Goal: Information Seeking & Learning: Compare options

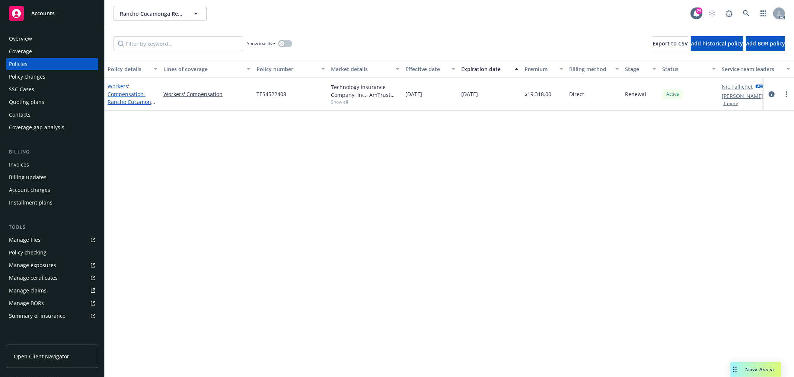
click at [149, 103] on span "- Rancho Cucamonga Restaurant Ventures dba Second Ave Saloon & Sports" at bounding box center [133, 113] width 50 height 46
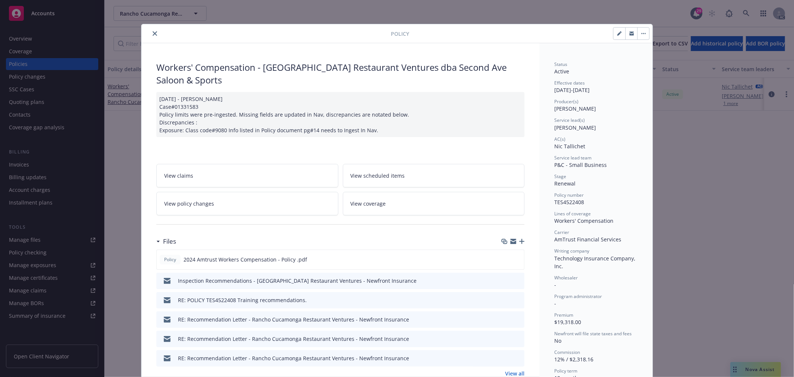
click at [256, 200] on link "View policy changes" at bounding box center [247, 203] width 182 height 23
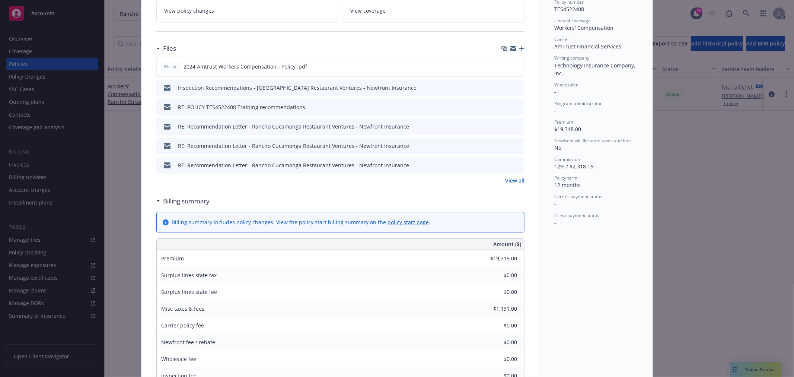
scroll to position [188, 0]
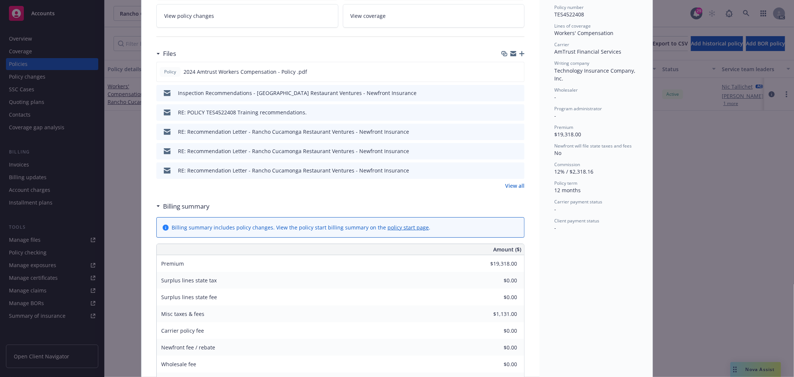
click at [520, 184] on link "View all" at bounding box center [514, 186] width 19 height 8
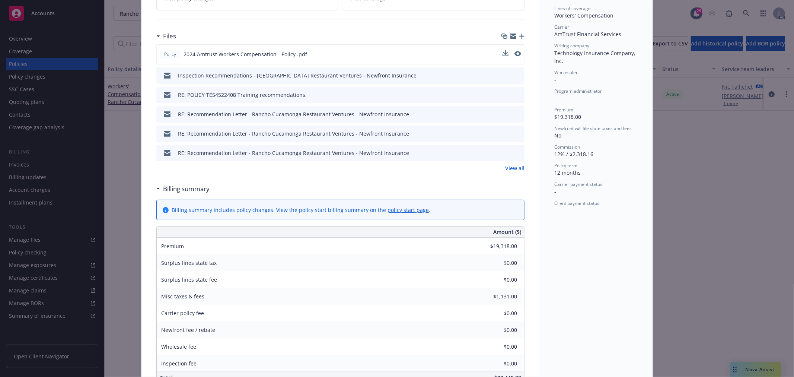
scroll to position [165, 0]
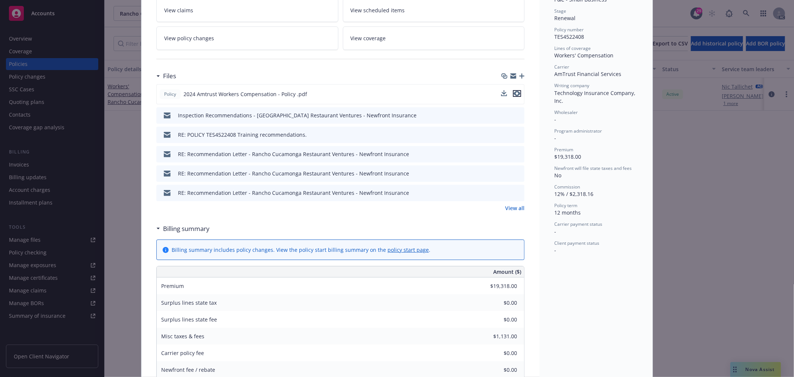
click at [514, 92] on icon "preview file" at bounding box center [517, 93] width 7 height 5
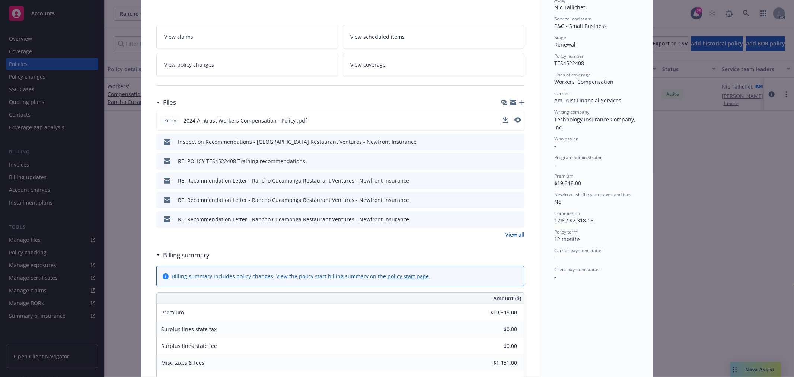
scroll to position [124, 0]
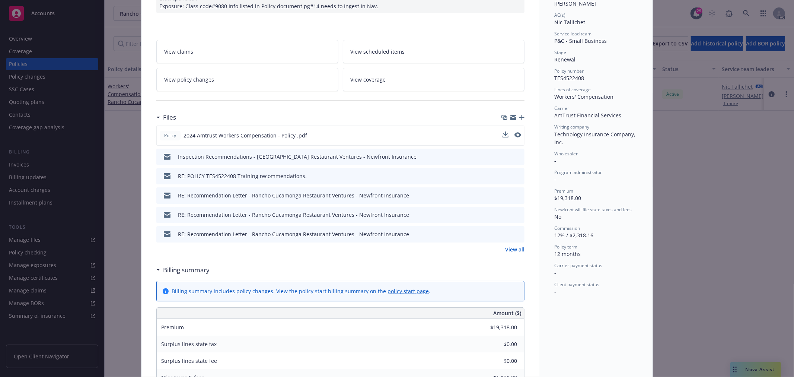
click at [251, 79] on link "View policy changes" at bounding box center [247, 79] width 182 height 23
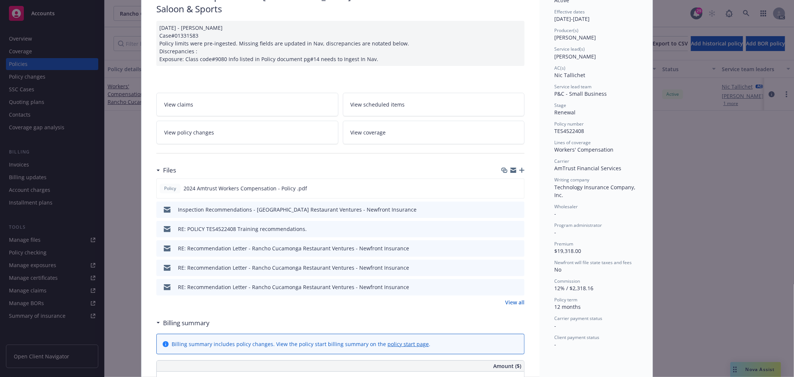
scroll to position [105, 0]
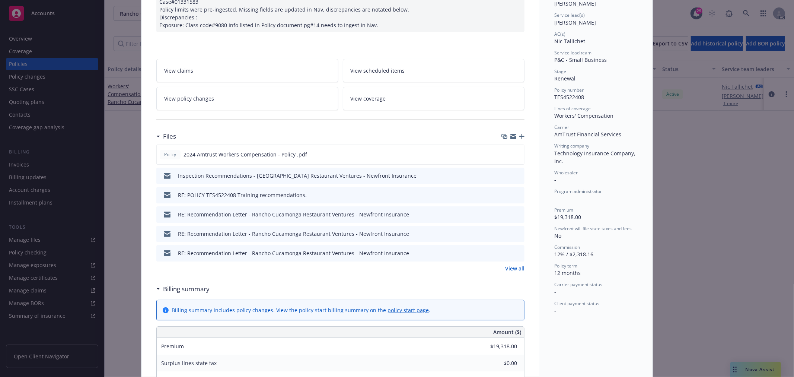
click at [514, 270] on link "View all" at bounding box center [514, 268] width 19 height 8
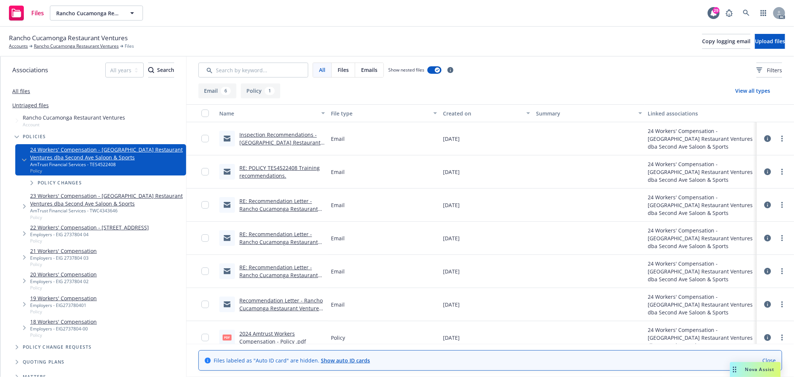
scroll to position [10, 0]
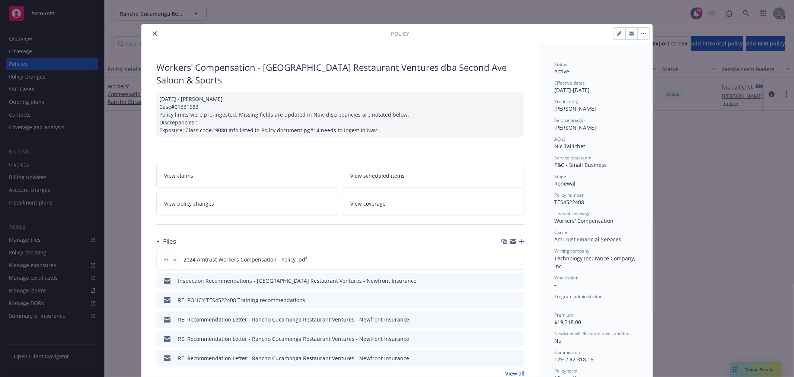
click at [153, 32] on icon "close" at bounding box center [155, 33] width 4 height 4
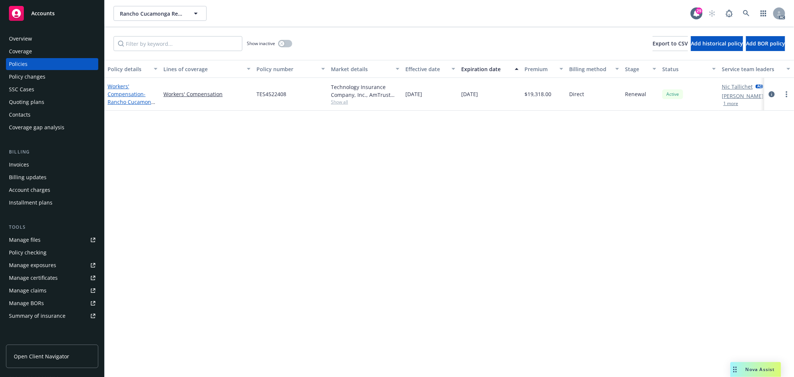
click at [121, 102] on span "- Rancho Cucamonga Restaurant Ventures dba Second Ave Saloon & Sports" at bounding box center [133, 113] width 50 height 46
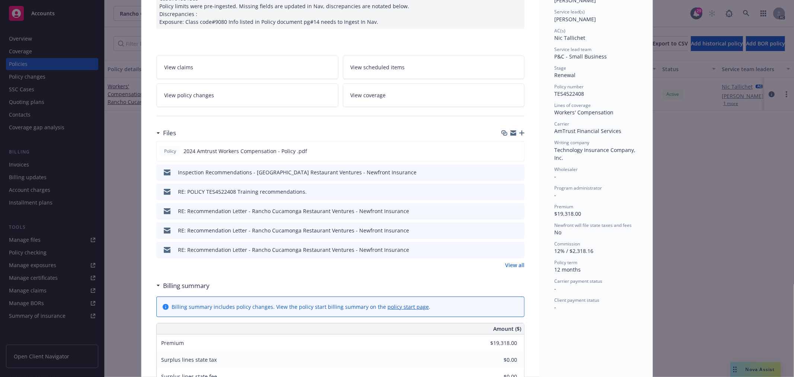
scroll to position [105, 0]
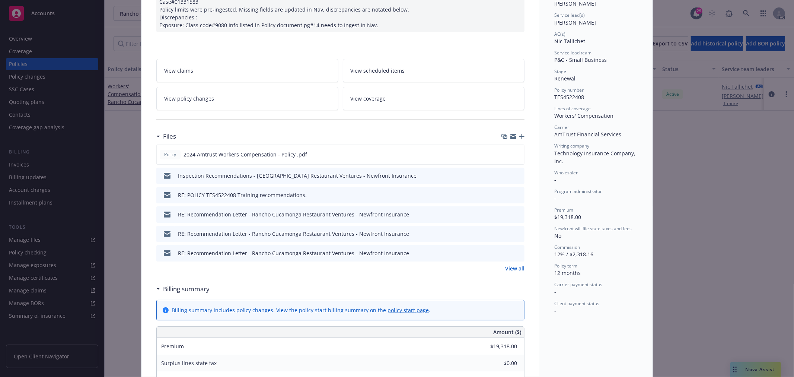
click at [226, 95] on link "View policy changes" at bounding box center [247, 98] width 182 height 23
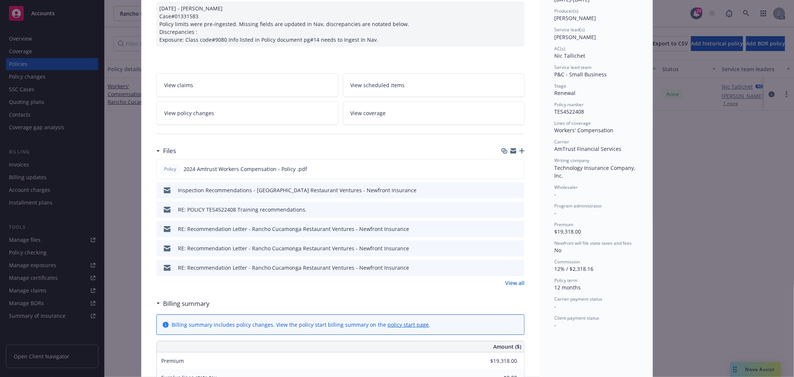
scroll to position [105, 0]
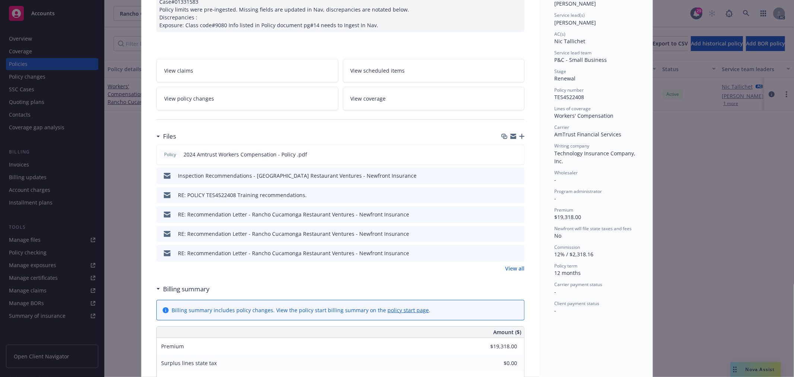
click at [513, 268] on link "View all" at bounding box center [514, 268] width 19 height 8
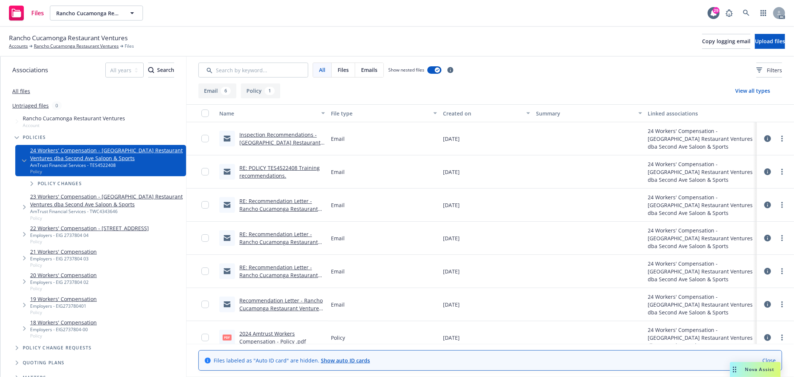
scroll to position [10, 0]
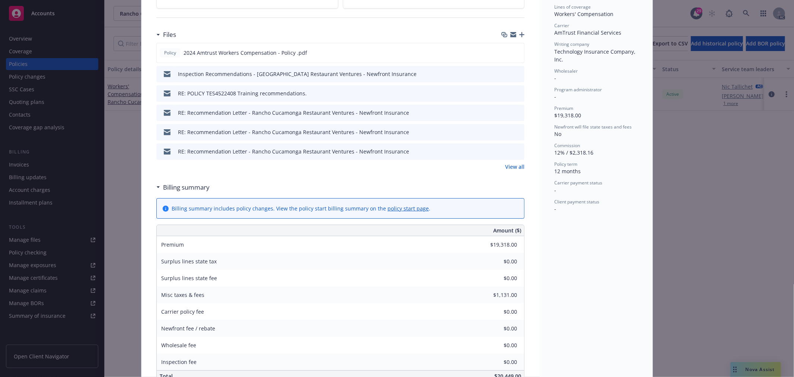
scroll to position [331, 0]
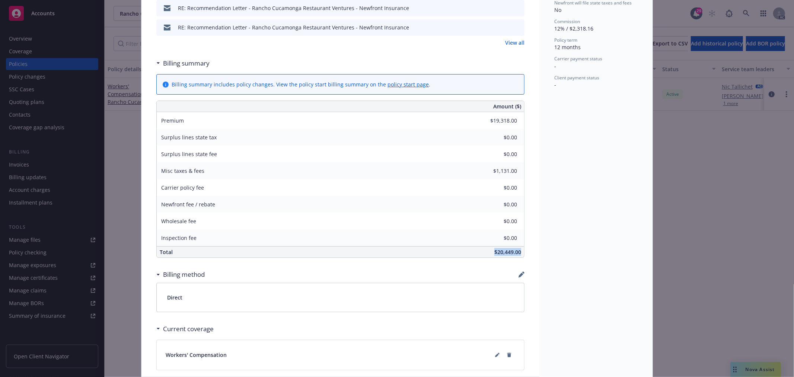
drag, startPoint x: 490, startPoint y: 253, endPoint x: 541, endPoint y: 253, distance: 51.0
click at [533, 252] on div "Workers' Compensation - [GEOGRAPHIC_DATA] Restaurant Ventures dba Second Ave Sa…" at bounding box center [341, 95] width 398 height 764
copy span "$20,449.00"
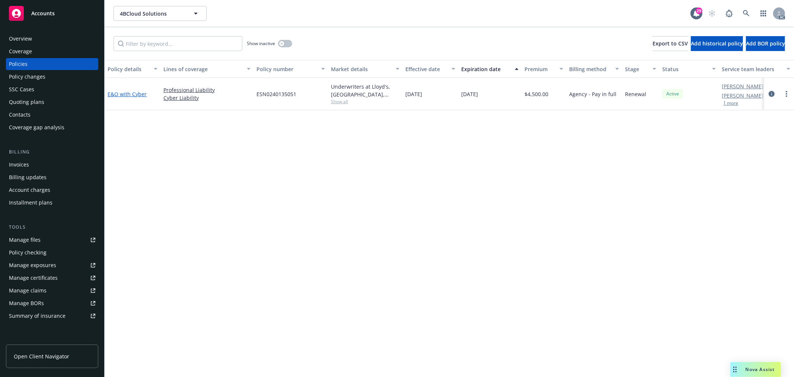
click at [131, 92] on link "E&O with Cyber" at bounding box center [127, 93] width 39 height 7
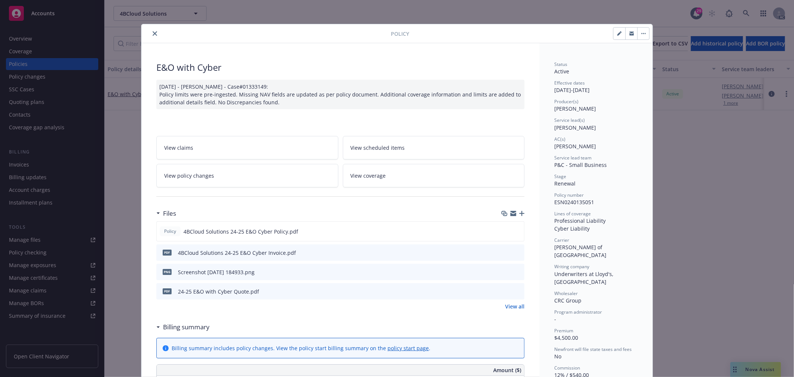
click at [241, 172] on link "View policy changes" at bounding box center [247, 175] width 182 height 23
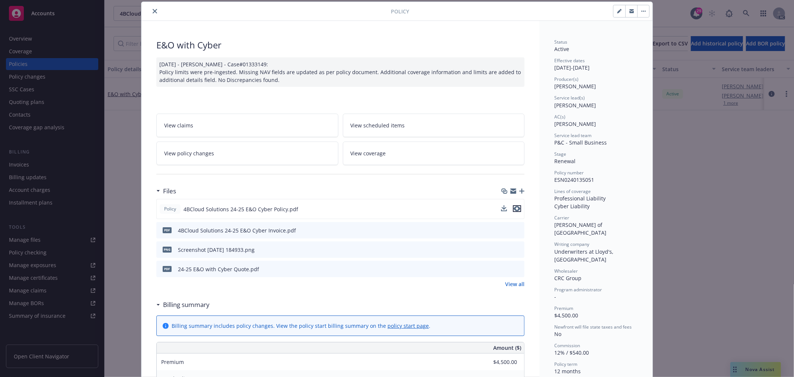
click at [516, 208] on icon "preview file" at bounding box center [517, 208] width 7 height 5
click at [503, 207] on icon "download file" at bounding box center [505, 208] width 5 height 4
click at [153, 11] on icon "close" at bounding box center [155, 11] width 4 height 4
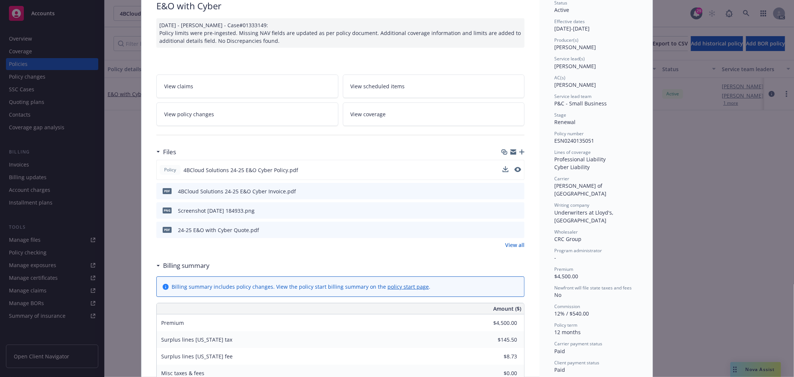
scroll to position [64, 0]
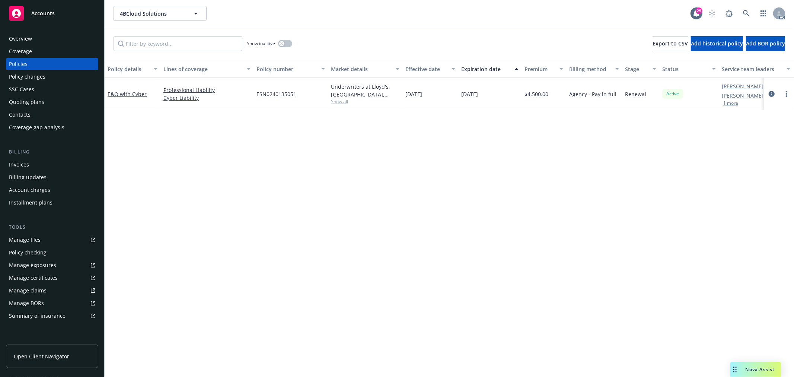
click at [753, 372] on span "Nova Assist" at bounding box center [760, 369] width 29 height 6
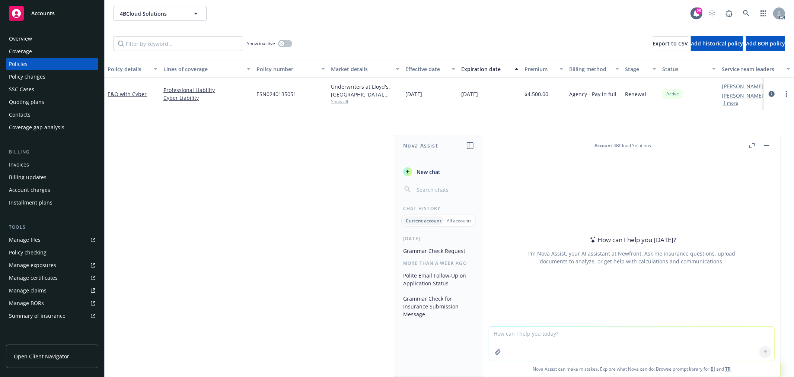
click at [496, 353] on icon "button" at bounding box center [498, 351] width 5 height 5
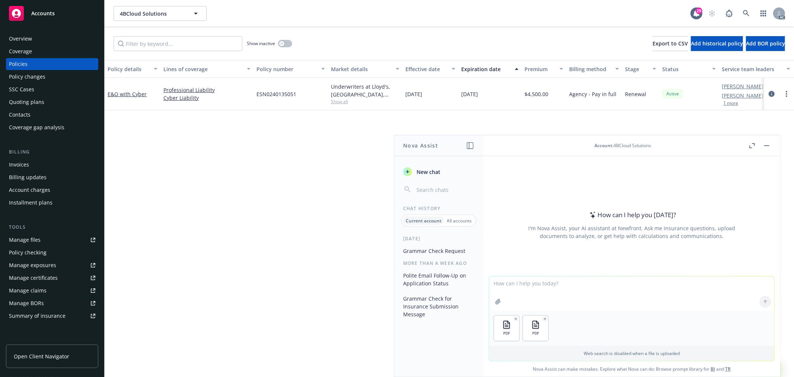
click at [538, 287] on textarea at bounding box center [631, 293] width 285 height 34
click at [535, 282] on textarea "帮我比对一下20251010 quote和24-25 cyber policy" at bounding box center [631, 293] width 285 height 35
click at [522, 282] on textarea "帮我比对一下20251010 quote和24-25 cyber policy" at bounding box center [631, 293] width 285 height 35
click at [608, 282] on textarea "帮我比对一下 renewal quote：20251010 quote和24-25 cyber policy" at bounding box center [631, 293] width 285 height 35
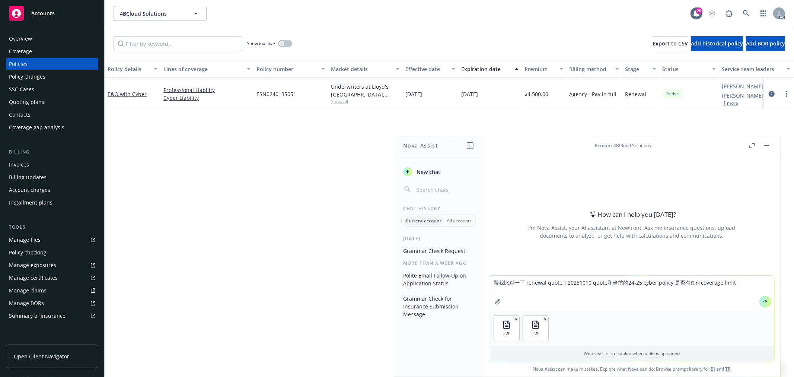
click at [717, 283] on textarea "帮我比对一下 renewal quote：20251010 quote和当前的24-25 cyber policy 是否有任何coverage limit" at bounding box center [631, 293] width 285 height 35
click at [768, 282] on textarea "帮我比对一下 renewal quote：20251010 quote和当前的24-25 cyber policy 是否有任何coverage， limit，…" at bounding box center [631, 293] width 285 height 35
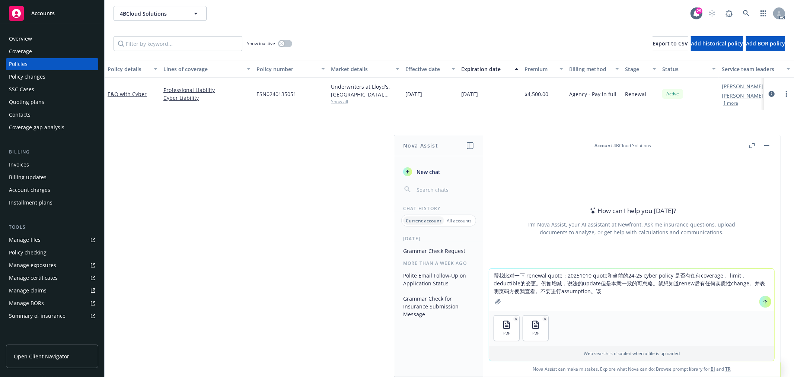
type textarea "帮我比对一下 renewal quote：20251010 quote和当前的24-25 cyber policy 是否有任何coverage， limit，…"
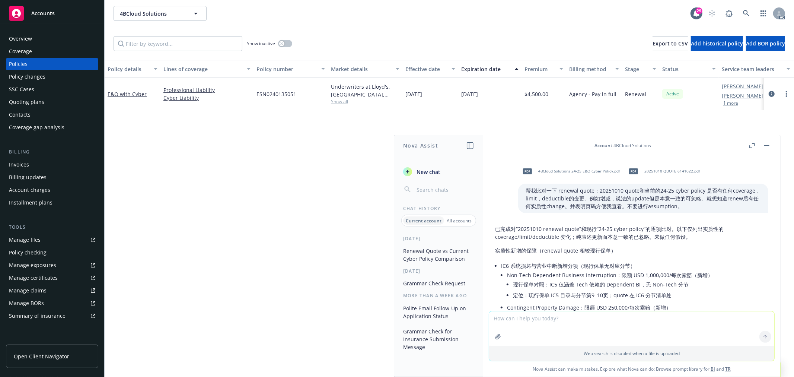
scroll to position [41, 0]
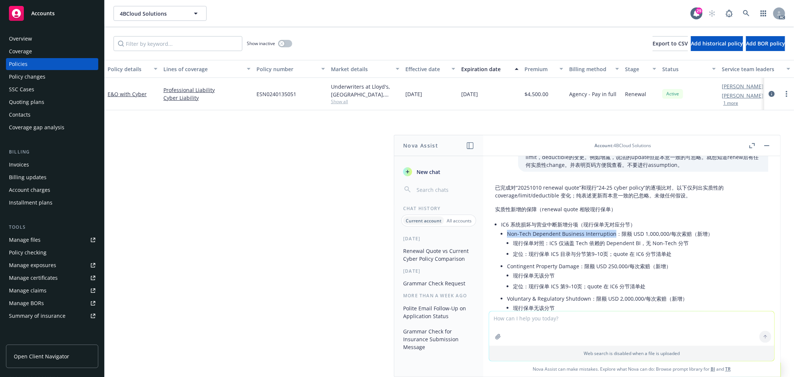
drag, startPoint x: 508, startPoint y: 232, endPoint x: 613, endPoint y: 232, distance: 104.6
click at [613, 232] on li "Non-Tech Dependent Business Interruption：限额 USD 1,000,000/每次索赔（新增） 现行保单对照：IC5 仅…" at bounding box center [637, 244] width 261 height 32
click at [606, 256] on li "定位：现行保单 IC5 目录与分节第9–10页；quote 在 IC6 分节清单处" at bounding box center [640, 253] width 255 height 11
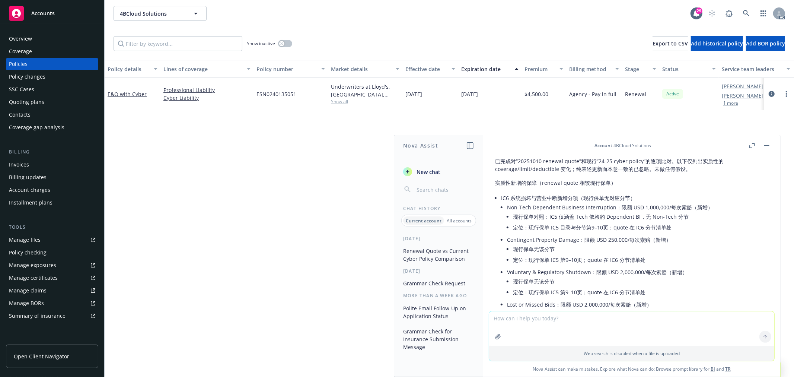
scroll to position [83, 0]
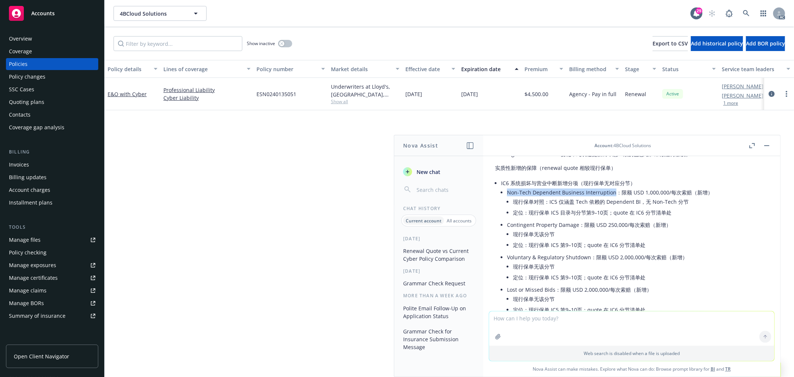
drag, startPoint x: 509, startPoint y: 192, endPoint x: 611, endPoint y: 191, distance: 102.8
click at [611, 191] on li "Non-Tech Dependent Business Interruption：限额 USD 1,000,000/每次索赔（新增） 现行保单对照：IC5 仅…" at bounding box center [637, 203] width 261 height 32
click at [588, 192] on li "Non-Tech Dependent Business Interruption：限额 USD 1,000,000/每次索赔（新增） 现行保单对照：IC5 仅…" at bounding box center [637, 203] width 261 height 32
click at [542, 195] on li "Non-Tech Dependent Business Interruption：限额 USD 1,000,000/每次索赔（新增） 现行保单对照：IC5 仅…" at bounding box center [637, 203] width 261 height 32
click at [542, 193] on li "Non-Tech Dependent Business Interruption：限额 USD 1,000,000/每次索赔（新增） 现行保单对照：IC5 仅…" at bounding box center [637, 203] width 261 height 32
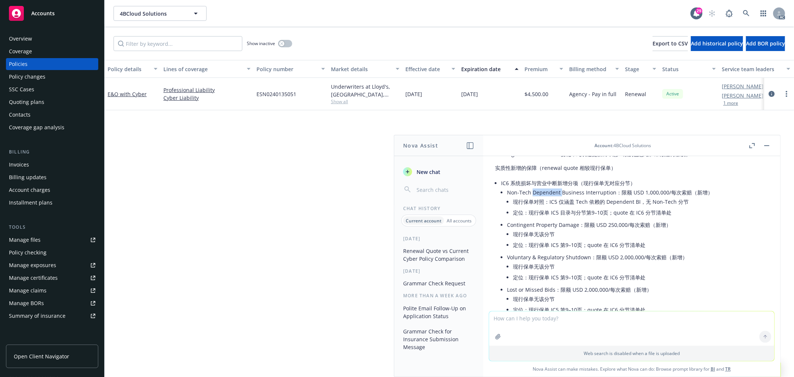
click at [542, 193] on li "Non-Tech Dependent Business Interruption：限额 USD 1,000,000/每次索赔（新增） 现行保单对照：IC5 仅…" at bounding box center [637, 203] width 261 height 32
copy li "Dependent"
click at [524, 217] on li "定位：现行保单 IC5 目录与分节第9–10页；quote 在 IC6 分节清单处" at bounding box center [640, 212] width 255 height 11
drag, startPoint x: 509, startPoint y: 192, endPoint x: 533, endPoint y: 192, distance: 23.5
click at [533, 192] on li "Non-Tech Dependent Business Interruption：限额 USD 1,000,000/每次索赔（新增） 现行保单对照：IC5 仅…" at bounding box center [637, 203] width 261 height 32
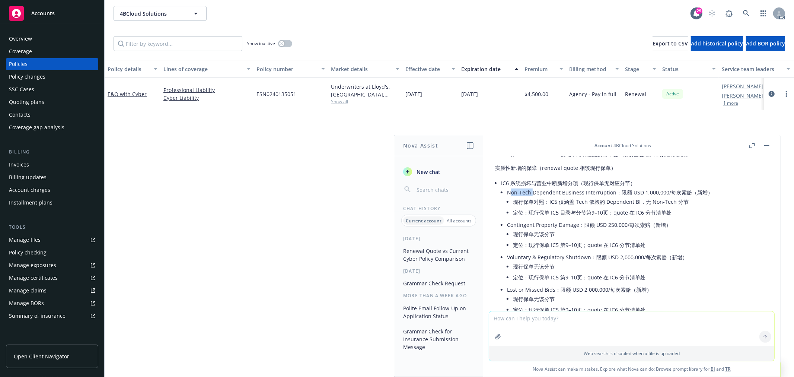
click at [532, 192] on li "Non-Tech Dependent Business Interruption：限额 USD 1,000,000/每次索赔（新增） 现行保单对照：IC5 仅…" at bounding box center [637, 203] width 261 height 32
click at [530, 191] on li "Non-Tech Dependent Business Interruption：限额 USD 1,000,000/每次索赔（新增） 现行保单对照：IC5 仅…" at bounding box center [637, 203] width 261 height 32
drag, startPoint x: 530, startPoint y: 191, endPoint x: 504, endPoint y: 190, distance: 26.1
click at [504, 190] on li "IC6 系统损坏与营业中断新增分项（现行保单无对应分节） Non-Tech Dependent Business Interruption：限额 USD 1,…" at bounding box center [634, 248] width 267 height 140
click at [524, 318] on textarea at bounding box center [631, 328] width 285 height 34
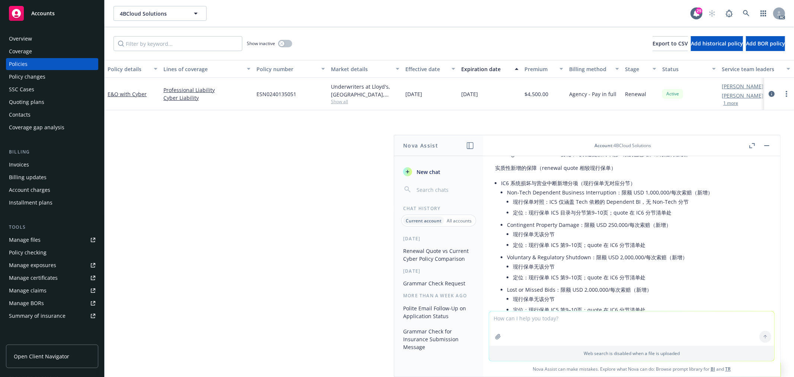
paste textarea "NON-TECH DEPENDENT BUSINESS INTERRUPTION"
type textarea "NON-TECH DEPENDENT BUSINESS INTERRUPTION"
drag, startPoint x: 512, startPoint y: 191, endPoint x: 614, endPoint y: 190, distance: 101.7
click at [614, 190] on li "IC6 系统损坏与营业中断新增分项（现行保单无对应分节） Non-Tech Dependent Business Interruption：限额 USD 1,…" at bounding box center [634, 248] width 267 height 140
copy li "Non-Tech Dependent Business Interruption"
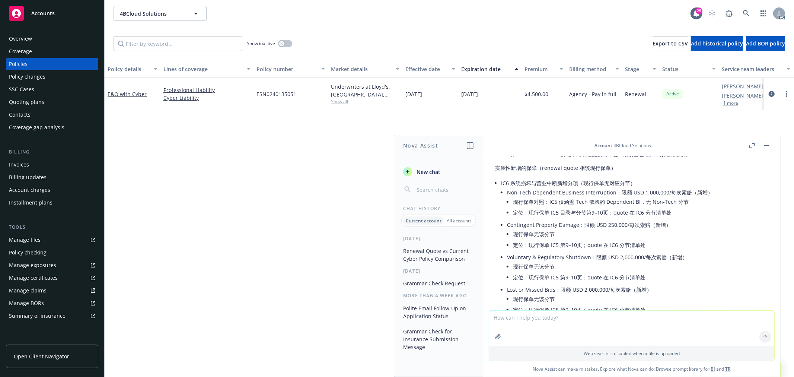
click at [542, 320] on textarea at bounding box center [631, 328] width 285 height 35
paste textarea "Non-Tech Dependent Business Interruption"
click at [657, 318] on textarea "Non-Tech Dependent Business Interruption" at bounding box center [631, 328] width 285 height 35
paste textarea "USD1,000,000"
click at [596, 320] on textarea "Non-Tech Dependent Business Interruption- USD1,000,000" at bounding box center [631, 328] width 285 height 35
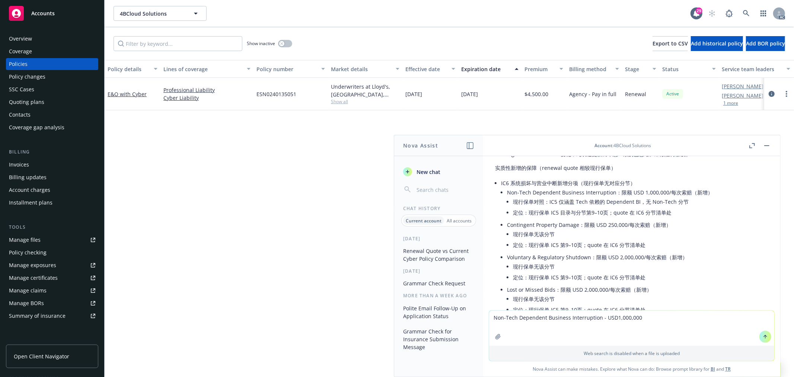
type textarea "Non-Tech Dependent Business Interruption - USD1,000,000"
drag, startPoint x: 509, startPoint y: 225, endPoint x: 578, endPoint y: 226, distance: 69.3
click at [578, 226] on li "Contingent Property Damage：限额 USD 250,000/每次索赔（新增） 现行保单无该分节 定位：现行保单 IC5 第9–10页；…" at bounding box center [637, 235] width 261 height 32
copy li "Contingent Property Damage"
click at [650, 320] on textarea "Non-Tech Dependent Business Interruption - USD1,000,000" at bounding box center [631, 328] width 285 height 35
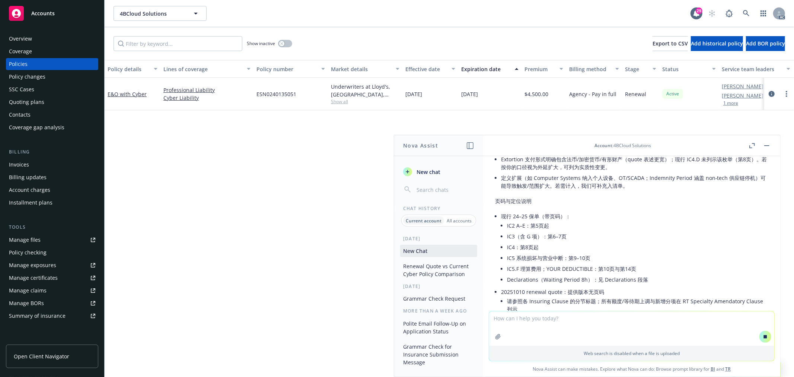
scroll to position [723, 0]
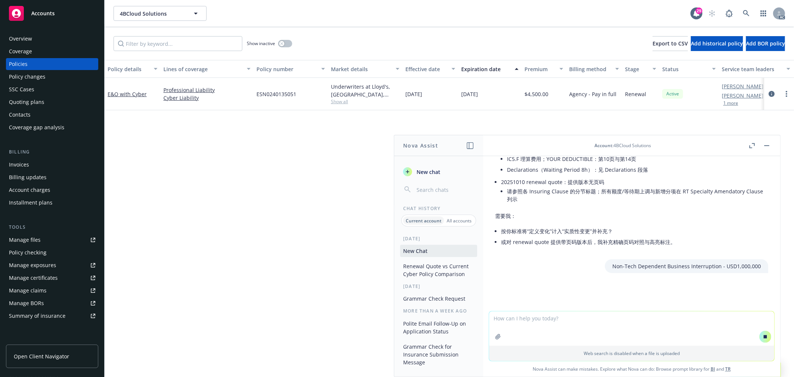
click at [764, 337] on icon at bounding box center [765, 336] width 3 height 3
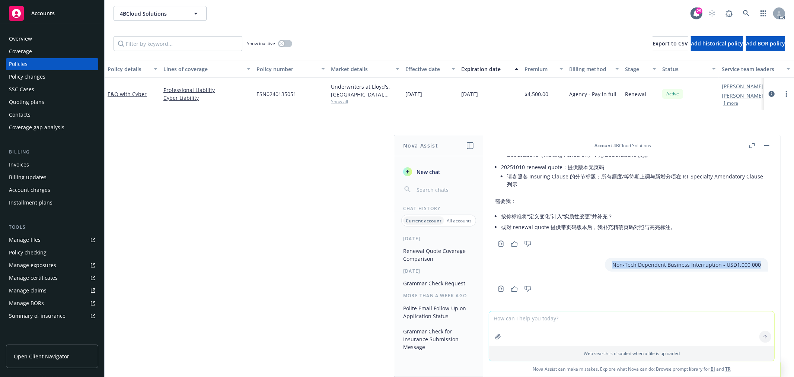
drag, startPoint x: 605, startPoint y: 265, endPoint x: 754, endPoint y: 267, distance: 149.0
click at [754, 267] on div "Non-Tech Dependent Business Interruption - USD1,000,000" at bounding box center [686, 265] width 163 height 14
click at [541, 313] on textarea at bounding box center [631, 328] width 285 height 34
paste textarea "Contingent Property Damage"
drag, startPoint x: 605, startPoint y: 262, endPoint x: 756, endPoint y: 265, distance: 151.2
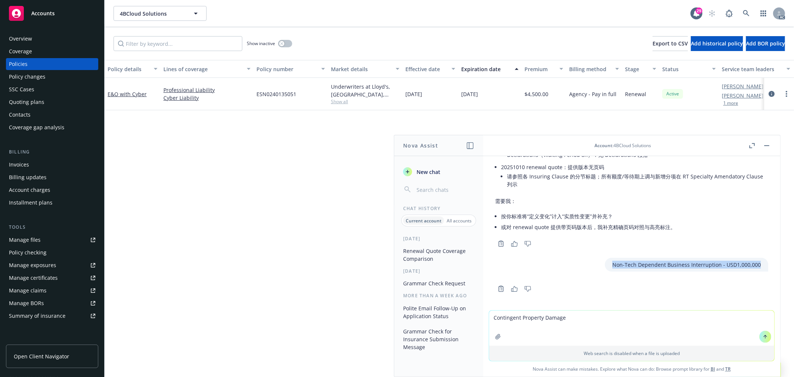
click at [756, 265] on div "Non-Tech Dependent Business Interruption - USD1,000,000" at bounding box center [631, 265] width 285 height 14
copy p "Non-Tech Dependent Business Interruption - USD1,000,000"
click at [527, 325] on textarea "Contingent Property Damage" at bounding box center [631, 328] width 285 height 35
click at [579, 318] on textarea "Contingent Property Damage" at bounding box center [631, 328] width 285 height 35
paste textarea "Non-Tech Dependent Business Interruption - USD1,000,000"
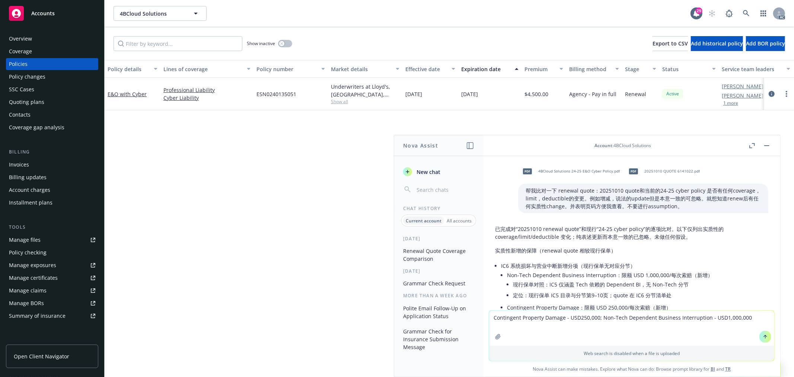
scroll to position [83, 0]
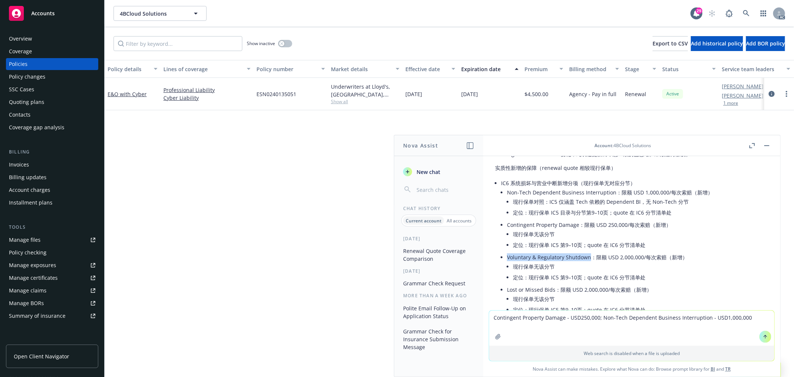
drag, startPoint x: 508, startPoint y: 257, endPoint x: 589, endPoint y: 256, distance: 81.2
click at [589, 256] on li "Voluntary & Regulatory Shutdown：限额 USD 2,000,000/每次索赔（新增） 现行保单无该分节 定位：现行保单 IC5 …" at bounding box center [637, 268] width 261 height 32
copy li "Voluntary & Regulatory Shutdown"
click at [747, 319] on textarea "Contingent Property Damage - USD250,000; Non-Tech Dependent Business Interrupti…" at bounding box center [631, 328] width 285 height 35
paste textarea "Voluntary & Regulatory Shutdown"
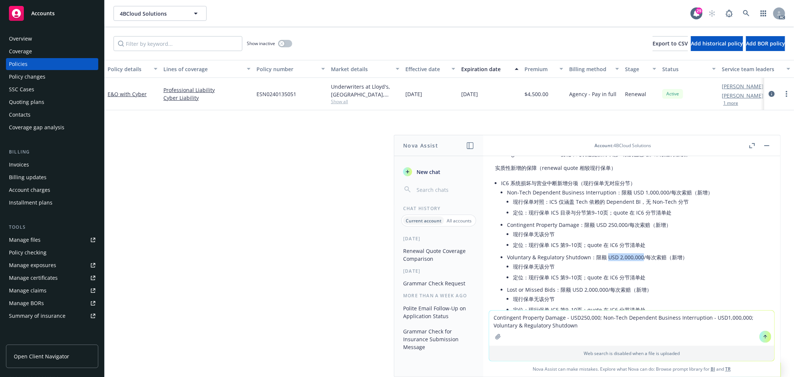
drag, startPoint x: 607, startPoint y: 257, endPoint x: 640, endPoint y: 255, distance: 33.6
click at [640, 255] on li "Voluntary & Regulatory Shutdown：限额 USD 2,000,000/每次索赔（新增） 现行保单无该分节 定位：现行保单 IC5 …" at bounding box center [637, 268] width 261 height 32
copy li "USD 2,000,000"
click at [587, 326] on textarea "Contingent Property Damage - USD250,000; Non-Tech Dependent Business Interrupti…" at bounding box center [631, 328] width 285 height 35
paste textarea "USD 2,000,000"
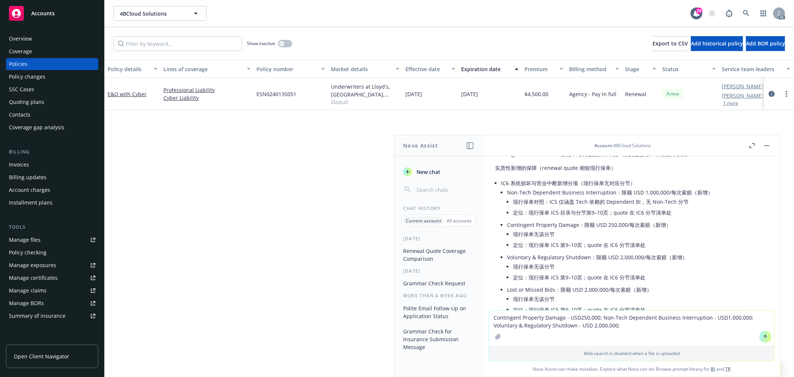
scroll to position [124, 0]
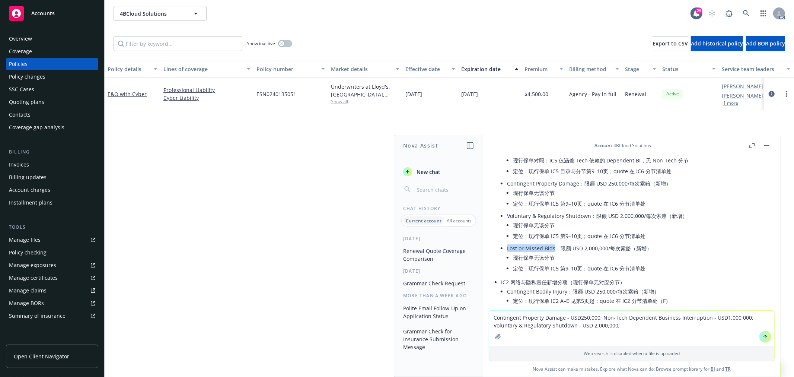
drag, startPoint x: 508, startPoint y: 248, endPoint x: 555, endPoint y: 249, distance: 46.9
click at [555, 249] on li "Lost or Missed Bids：限额 USD 2,000,000/每次索赔（新增） 现行保单无该分节 定位：现行保单 IC5 第9–10页；quote…" at bounding box center [637, 259] width 261 height 32
copy li "Lost or Missed Bids"
click at [640, 324] on textarea "Contingent Property Damage - USD250,000; Non-Tech Dependent Business Interrupti…" at bounding box center [631, 328] width 285 height 35
paste textarea "Lost or Missed Bids"
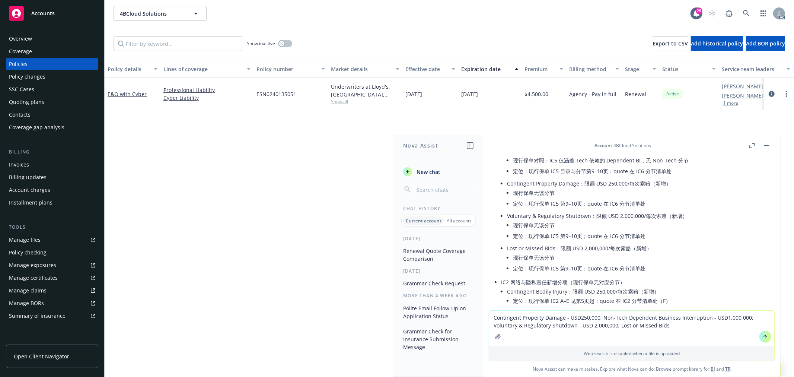
scroll to position [165, 0]
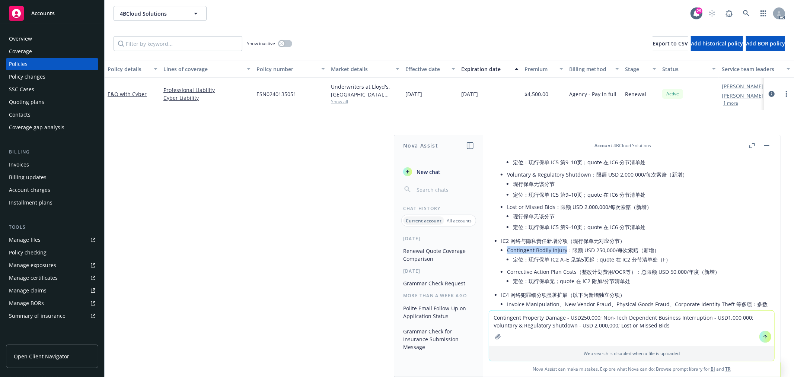
drag, startPoint x: 508, startPoint y: 250, endPoint x: 565, endPoint y: 250, distance: 57.3
click at [565, 250] on li "Contingent Bodily Injury：限额 USD 250,000/每次索赔（新增） 定位：现行保单 IC2 A–E 见第5页起；quote 在 …" at bounding box center [637, 256] width 261 height 22
copy li "Contingent Bodily Injury"
click at [678, 322] on textarea "Contingent Property Damage - USD250,000; Non-Tech Dependent Business Interrupti…" at bounding box center [631, 328] width 285 height 35
paste textarea "Contingent Bodily Injury"
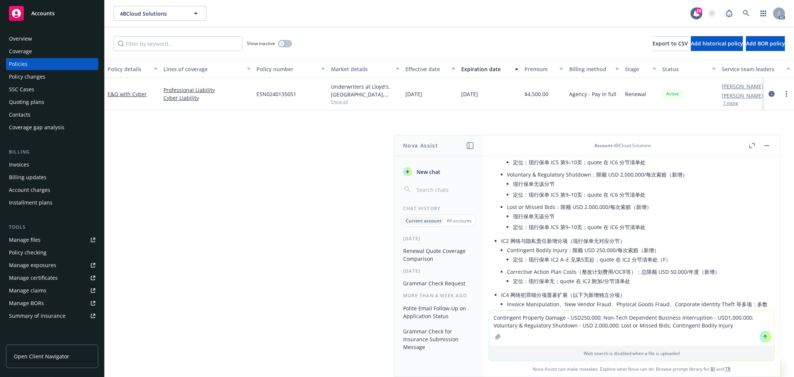
drag, startPoint x: 579, startPoint y: 325, endPoint x: 588, endPoint y: 325, distance: 9.7
click at [588, 325] on textarea "Contingent Property Damage - USD250,000; Non-Tech Dependent Business Interrupti…" at bounding box center [631, 328] width 285 height 35
drag, startPoint x: 575, startPoint y: 326, endPoint x: 612, endPoint y: 325, distance: 37.6
click at [612, 325] on textarea "Contingent Property Damage - USD250,000; Non-Tech Dependent Business Interrupti…" at bounding box center [631, 328] width 285 height 35
click at [662, 326] on textarea "Contingent Property Damage - USD250,000; Non-Tech Dependent Business Interrupti…" at bounding box center [631, 328] width 285 height 35
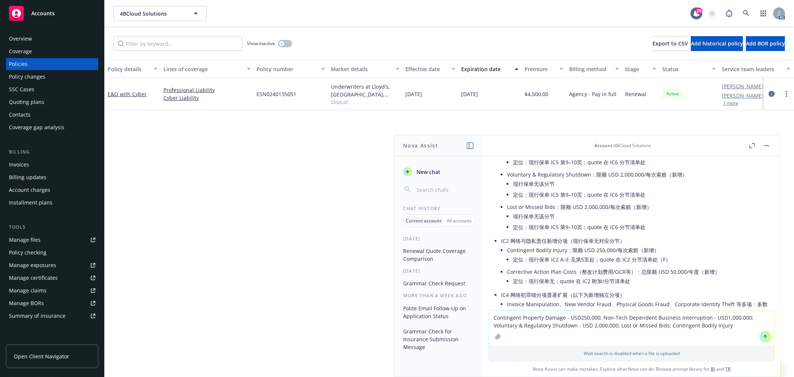
paste textarea "- USD 2,000,000"
click at [662, 323] on textarea "Contingent Property Damage - USD250,000; Non-Tech Dependent Business Interrupti…" at bounding box center [631, 328] width 285 height 35
drag, startPoint x: 508, startPoint y: 249, endPoint x: 566, endPoint y: 251, distance: 57.7
click at [566, 251] on li "Contingent Bodily Injury：限额 USD 250,000/每次索赔（新增） 定位：现行保单 IC2 A–E 见第5页起；quote 在 …" at bounding box center [637, 256] width 261 height 22
copy li "Contingent Bodily Injury"
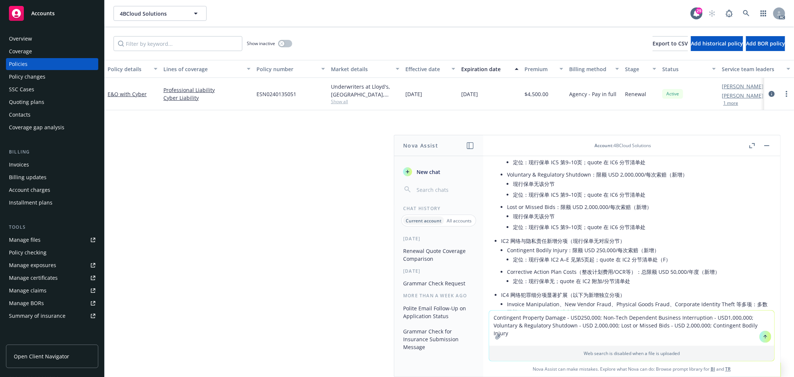
click at [767, 325] on textarea "Contingent Property Damage - USD250,000; Non-Tech Dependent Business Interrupti…" at bounding box center [631, 328] width 285 height 35
drag, startPoint x: 583, startPoint y: 251, endPoint x: 632, endPoint y: 261, distance: 50.2
click at [613, 251] on li "Contingent Bodily Injury：限额 USD 250,000/每次索赔（新增） 定位：现行保单 IC2 A–E 见第5页起；quote 在 …" at bounding box center [637, 256] width 261 height 22
copy li "USD 250,000"
click at [766, 325] on textarea "Contingent Property Damage - USD250,000; Non-Tech Dependent Business Interrupti…" at bounding box center [631, 328] width 285 height 35
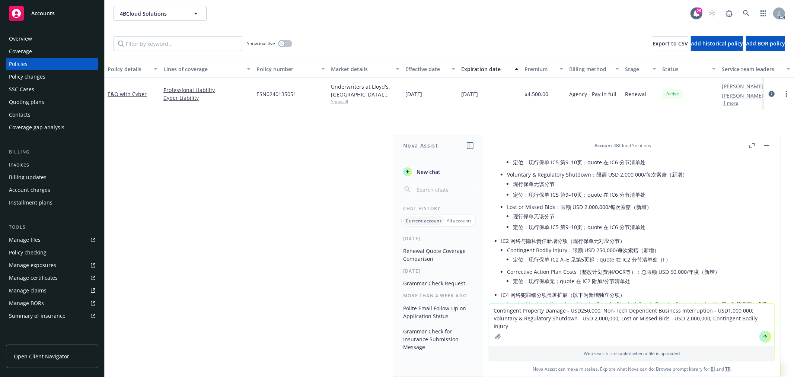
paste textarea "USD 250,000"
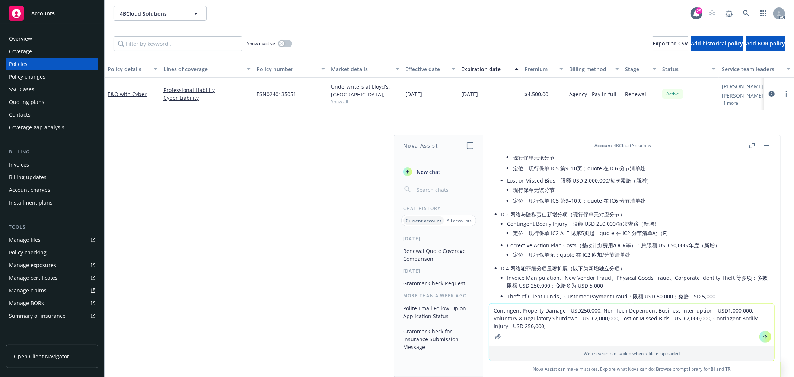
scroll to position [207, 0]
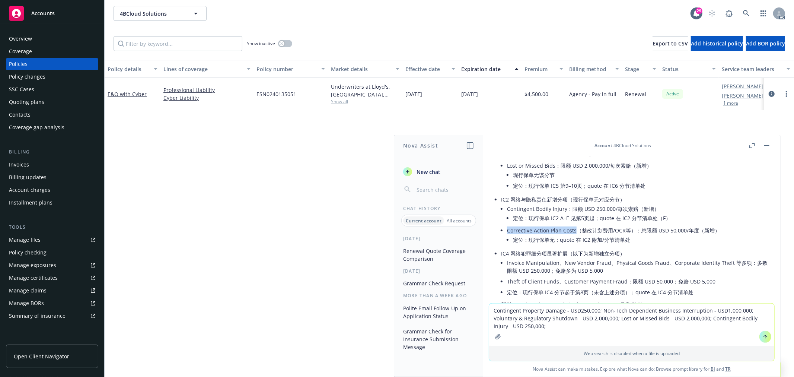
drag, startPoint x: 507, startPoint y: 229, endPoint x: 574, endPoint y: 231, distance: 67.1
click at [574, 231] on li "Corrective Action Plan Costs（整改计划费用/OCR等）：总限额 USD 50,000/年度（新增） 定位：现行保单无；quote …" at bounding box center [637, 236] width 261 height 22
click at [555, 327] on textarea "Contingent Property Damage - USD250,000; Non-Tech Dependent Business Interrupti…" at bounding box center [631, 324] width 285 height 42
paste textarea "Corrective Action Plan Costs"
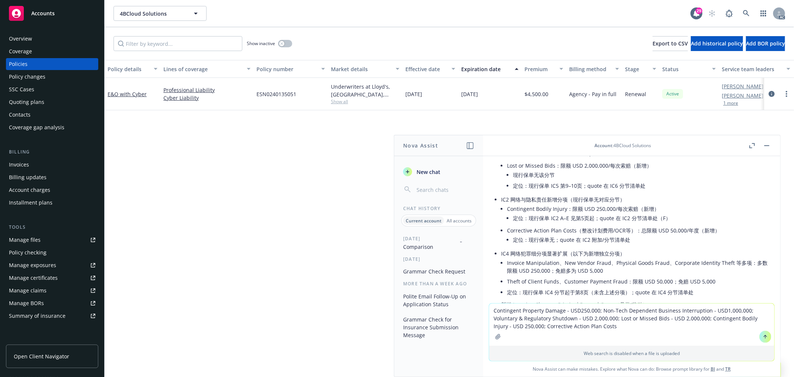
scroll to position [248, 0]
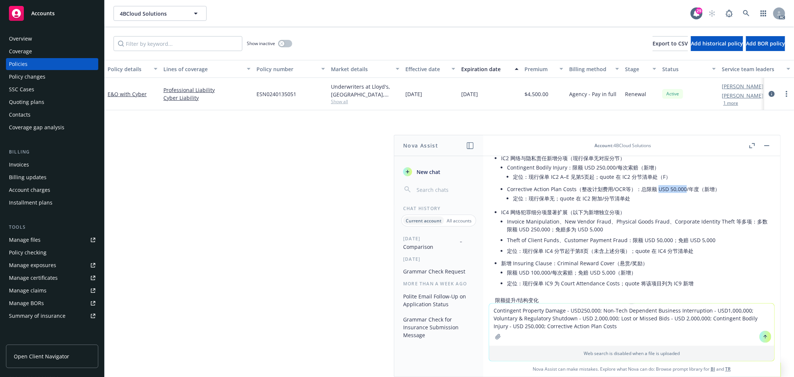
drag, startPoint x: 654, startPoint y: 188, endPoint x: 683, endPoint y: 188, distance: 28.3
click at [683, 188] on li "Corrective Action Plan Costs（整改计划费用/OCR等）：总限额 USD 50,000/年度（新增） 定位：现行保单无；quote …" at bounding box center [637, 195] width 261 height 22
click at [614, 325] on textarea "Contingent Property Damage - USD250,000; Non-Tech Dependent Business Interrupti…" at bounding box center [631, 324] width 285 height 42
paste textarea "USD 50,000"
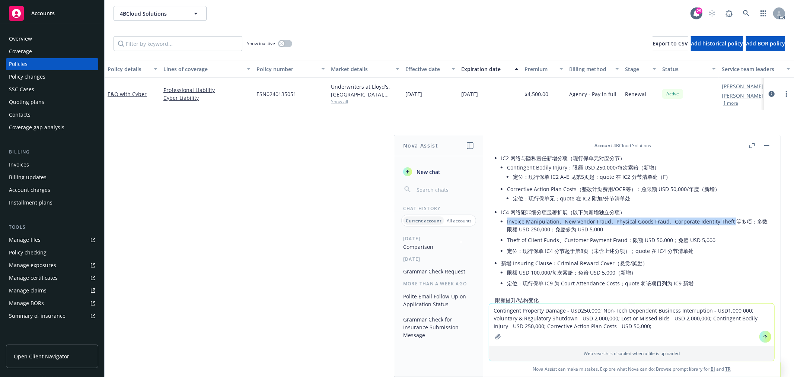
drag, startPoint x: 505, startPoint y: 222, endPoint x: 731, endPoint y: 219, distance: 225.3
click at [731, 219] on li "IC4 网络犯罪细分项显著扩展（以下为新增独立分项） Invoice Manipulation、New Vendor Fraud、Physical Goods…" at bounding box center [634, 232] width 267 height 51
click at [634, 233] on li "Invoice Manipulation、New Vendor Fraud、Physical Goods Fraud、Corporate Identity T…" at bounding box center [637, 225] width 261 height 19
drag, startPoint x: 506, startPoint y: 221, endPoint x: 632, endPoint y: 218, distance: 125.2
click at [632, 218] on li "IC4 网络犯罪细分项显著扩展（以下为新增独立分项） Invoice Manipulation、New Vendor Fraud、Physical Goods…" at bounding box center [634, 232] width 267 height 51
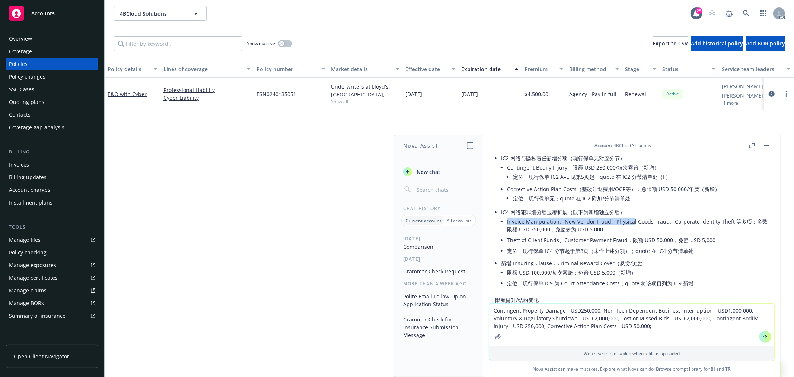
click at [549, 220] on li "Invoice Manipulation、New Vendor Fraud、Physical Goods Fraud、Corporate Identity T…" at bounding box center [637, 225] width 261 height 19
drag, startPoint x: 507, startPoint y: 222, endPoint x: 557, endPoint y: 221, distance: 49.5
click at [557, 221] on li "Invoice Manipulation、New Vendor Fraud、Physical Goods Fraud、Corporate Identity T…" at bounding box center [637, 225] width 261 height 19
click at [649, 327] on textarea "Contingent Property Damage - USD250,000; Non-Tech Dependent Business Interrupti…" at bounding box center [631, 324] width 285 height 42
drag, startPoint x: 507, startPoint y: 222, endPoint x: 731, endPoint y: 221, distance: 224.2
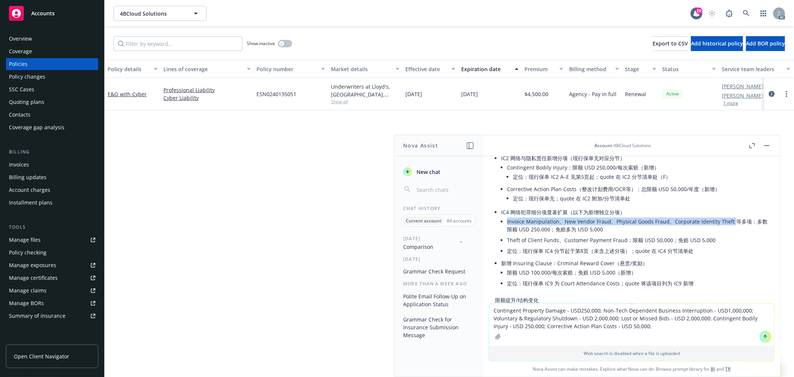
click at [731, 221] on li "IC4 网络犯罪细分项显著扩展（以下为新增独立分项） Invoice Manipulation、New Vendor Fraud、Physical Goods…" at bounding box center [634, 232] width 267 height 51
click at [663, 326] on textarea "Contingent Property Damage - USD250,000; Non-Tech Dependent Business Interrupti…" at bounding box center [631, 324] width 285 height 42
paste textarea "Invoice Manipulation、New Vendor Fraud、Physical Goods Fraud、Corporate Identity T…"
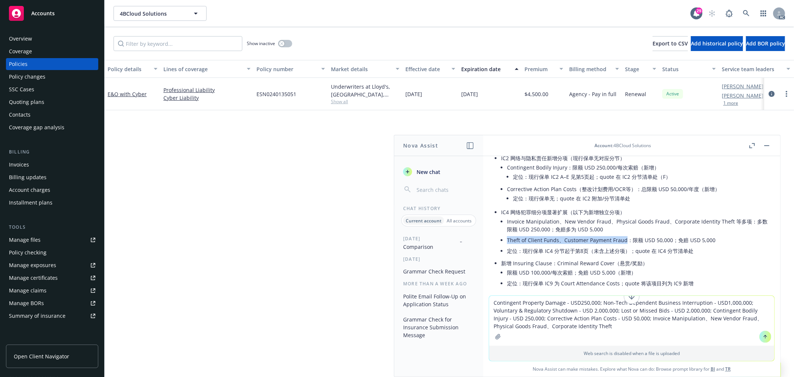
drag, startPoint x: 505, startPoint y: 240, endPoint x: 626, endPoint y: 237, distance: 120.7
click at [626, 237] on li "IC4 网络犯罪细分项显著扩展（以下为新增独立分项） Invoice Manipulation、New Vendor Fraud、Physical Goods…" at bounding box center [634, 232] width 267 height 51
click at [601, 328] on textarea "Contingent Property Damage - USD250,000; Non-Tech Dependent Business Interrupti…" at bounding box center [631, 321] width 285 height 50
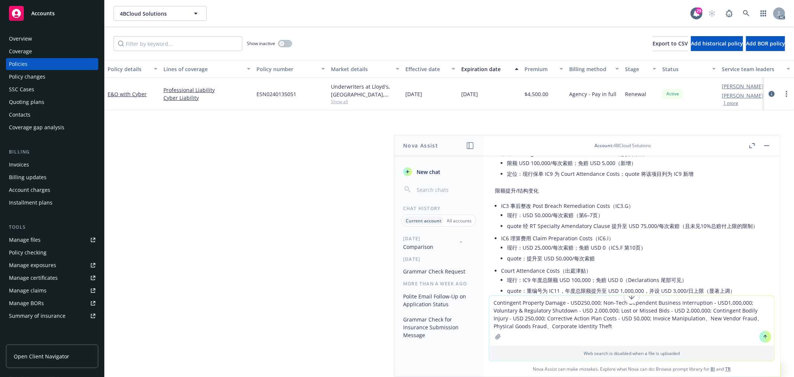
scroll to position [372, 0]
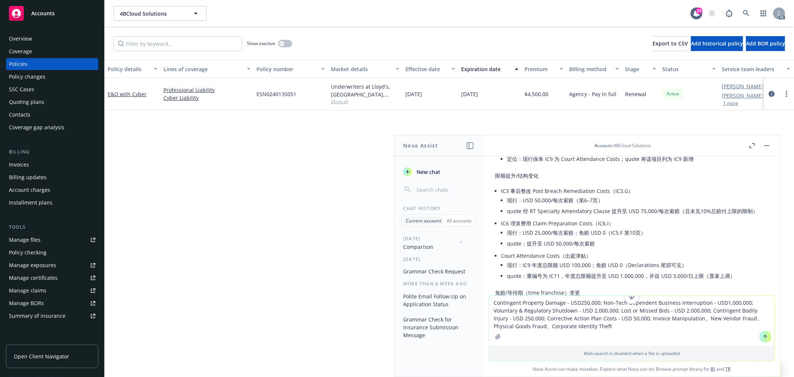
drag, startPoint x: 598, startPoint y: 323, endPoint x: 489, endPoint y: 303, distance: 111.3
click at [489, 303] on textarea "Contingent Property Damage - USD250,000; Non-Tech Dependent Business Interrupti…" at bounding box center [631, 321] width 285 height 50
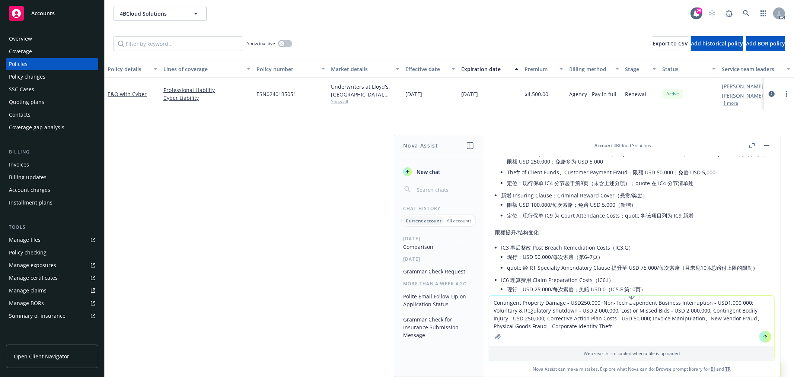
scroll to position [331, 0]
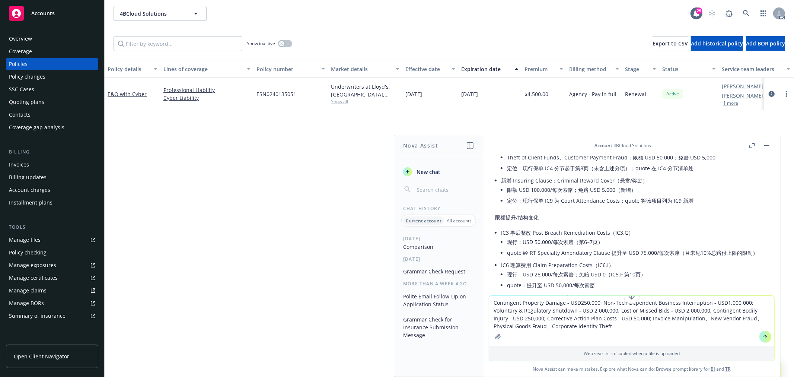
click at [603, 327] on textarea "Contingent Property Damage - USD250,000; Non-Tech Dependent Business Interrupti…" at bounding box center [631, 321] width 285 height 50
drag, startPoint x: 586, startPoint y: 327, endPoint x: 482, endPoint y: 307, distance: 105.8
click at [483, 307] on div "Nova Assist New chat Chat History Current account All accounts [DATE] Renewal Q…" at bounding box center [632, 256] width 298 height 242
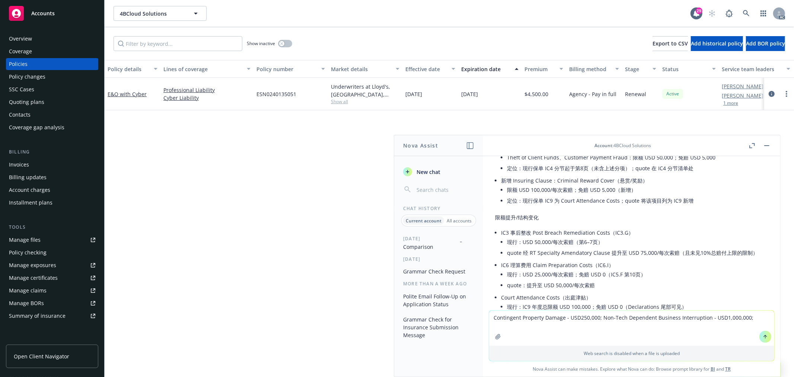
type textarea "Contingent Property Damage - USD250,000; Non-Tech Dependent Business Interrupti…"
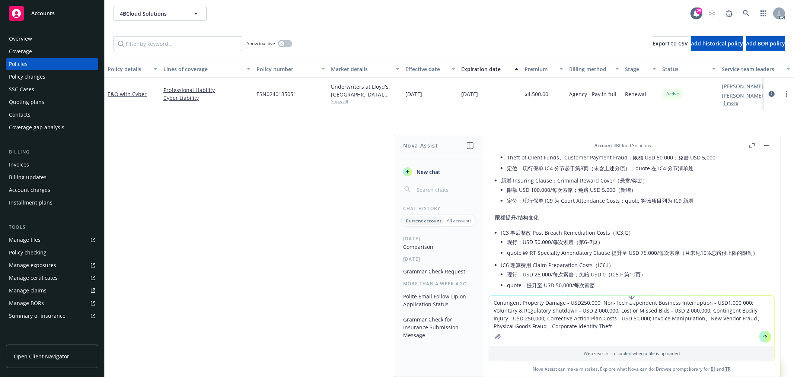
click at [606, 333] on textarea "Contingent Property Damage - USD250,000; Non-Tech Dependent Business Interrupti…" at bounding box center [631, 321] width 285 height 50
drag, startPoint x: 601, startPoint y: 329, endPoint x: 483, endPoint y: 305, distance: 120.9
click at [483, 305] on div "Nova Assist New chat Chat History Current account All accounts [DATE] Renewal Q…" at bounding box center [632, 256] width 298 height 242
click at [597, 325] on textarea "Contingent Property Damage - USD250,000; Non-Tech Dependent Business Interrupti…" at bounding box center [631, 321] width 285 height 50
drag, startPoint x: 592, startPoint y: 328, endPoint x: 471, endPoint y: 299, distance: 124.7
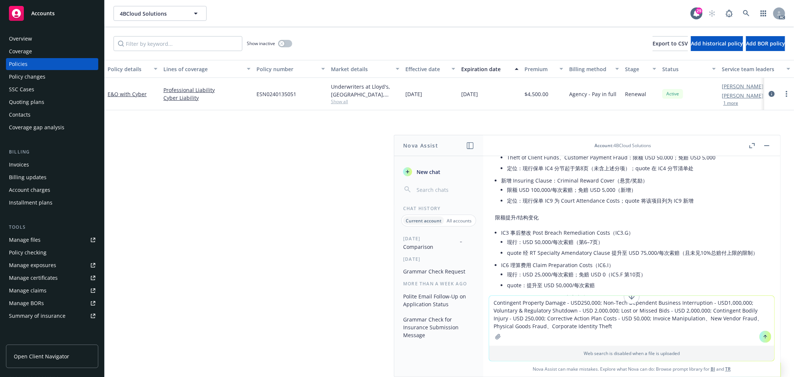
click at [483, 299] on div "Nova Assist New chat Chat History Current account All accounts [DATE] Renewal Q…" at bounding box center [632, 256] width 298 height 242
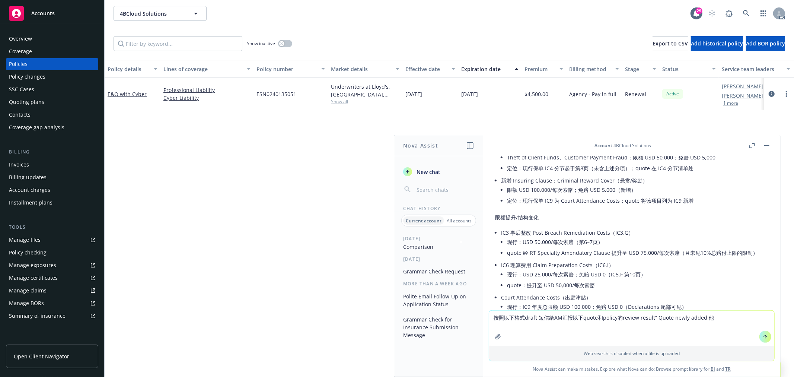
type textarea "按照以下格式draft 短信给AM汇报以下quote和policy的review result“ Quote newly added"
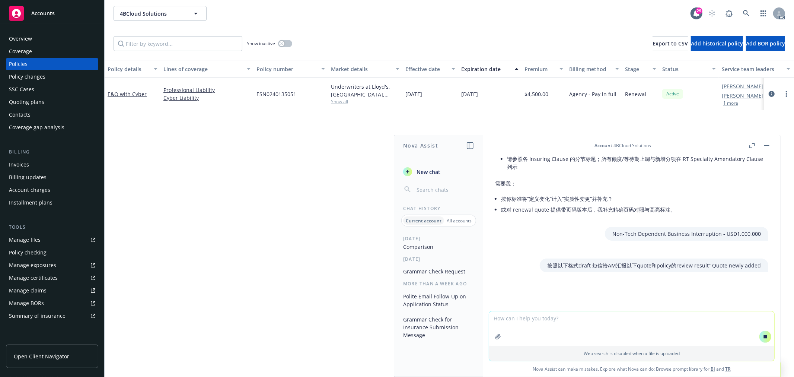
scroll to position [755, 0]
click at [763, 338] on icon at bounding box center [765, 336] width 5 height 5
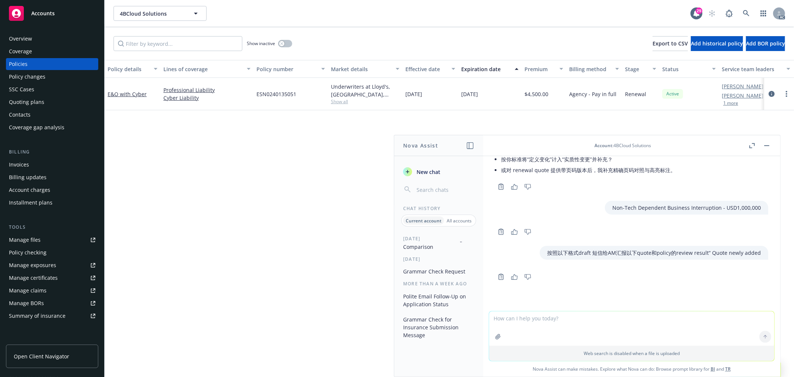
scroll to position [12, 0]
drag, startPoint x: 753, startPoint y: 254, endPoint x: 496, endPoint y: 256, distance: 256.6
click at [496, 256] on div "按照以下格式draft 短信给AM汇报以下quote和policy的review result“ Quote newly added" at bounding box center [631, 253] width 285 height 14
click at [541, 325] on textarea at bounding box center [631, 328] width 285 height 34
paste textarea "按照以下格式draft 短信给AM汇报以下quote和policy的review result“ Quote newly added"
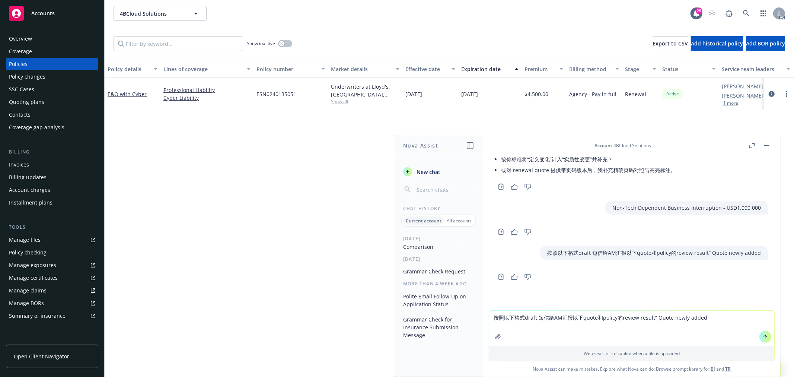
click at [652, 315] on textarea "按照以下格式draft 短信给AM汇报以下quote和policy的review result“ Quote newly added" at bounding box center [631, 328] width 285 height 35
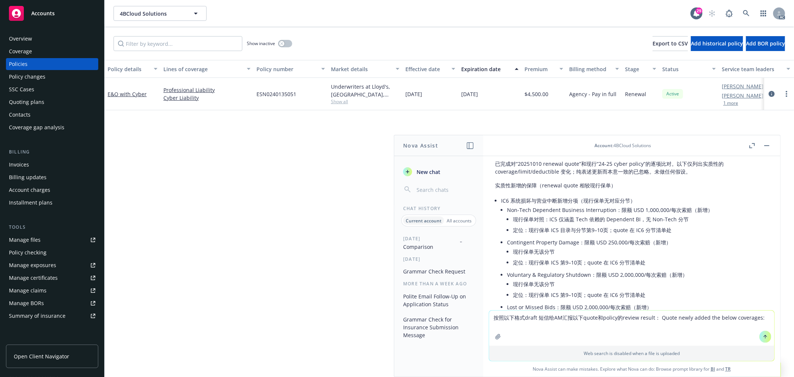
scroll to position [50, 0]
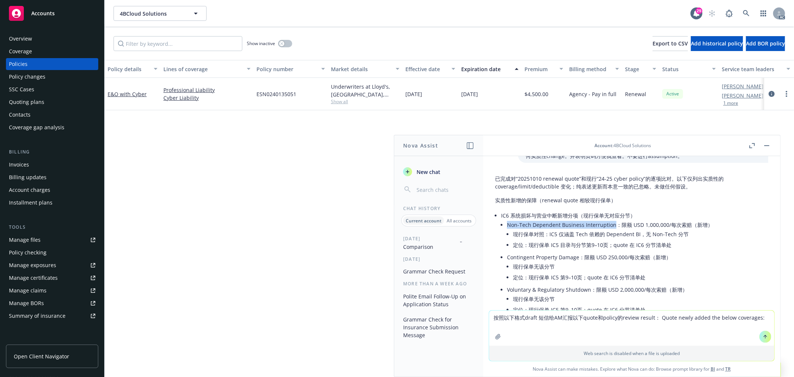
drag, startPoint x: 508, startPoint y: 223, endPoint x: 612, endPoint y: 225, distance: 104.6
click at [612, 225] on li "Non-Tech Dependent Business Interruption：限额 USD 1,000,000/每次索赔（新增） 现行保单对照：IC5 仅…" at bounding box center [637, 235] width 261 height 32
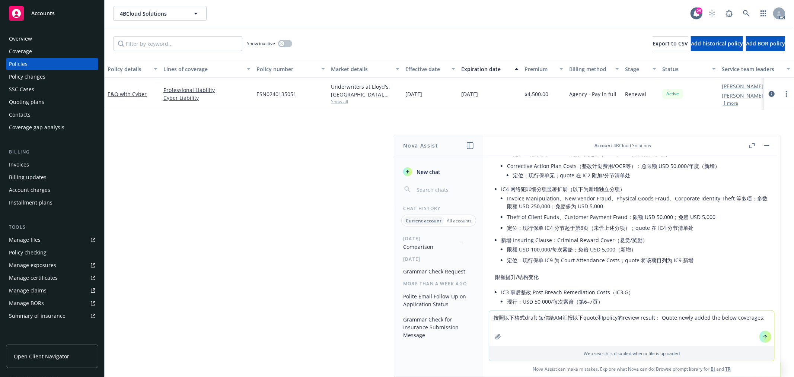
scroll to position [381, 0]
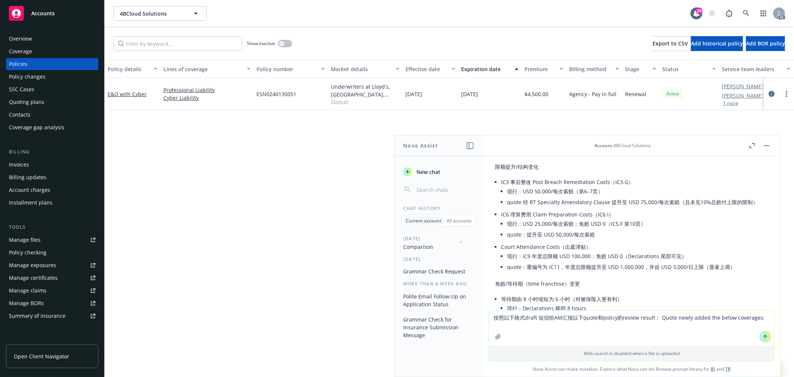
click at [760, 317] on textarea "按照以下格式draft 短信给AM汇报以下quote和policy的review result： Quote newly added the below co…" at bounding box center [631, 328] width 285 height 35
paste textarea "Non-Tech Dependent Business Interruption"
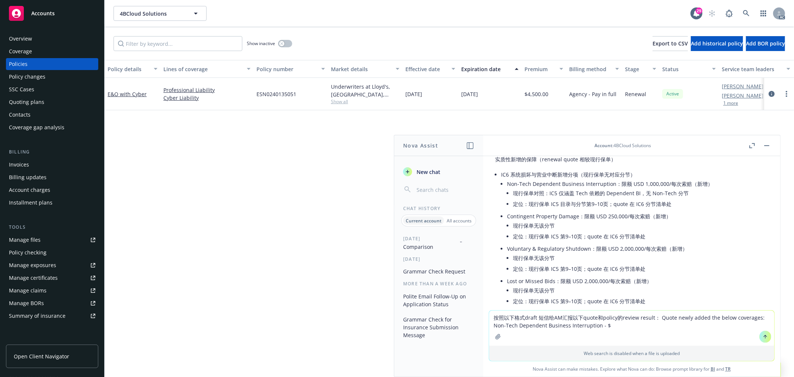
scroll to position [50, 0]
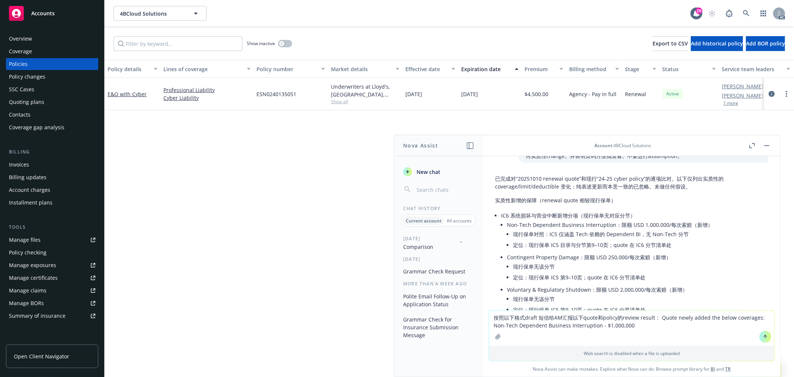
click at [490, 324] on textarea "按照以下格式draft 短信给AM汇报以下quote和policy的review result： Quote newly added the below co…" at bounding box center [631, 328] width 285 height 35
click at [652, 327] on textarea "按照以下格式draft 短信给AM汇报以下quote和policy的review result： Quote newly added the below co…" at bounding box center [631, 328] width 285 height 35
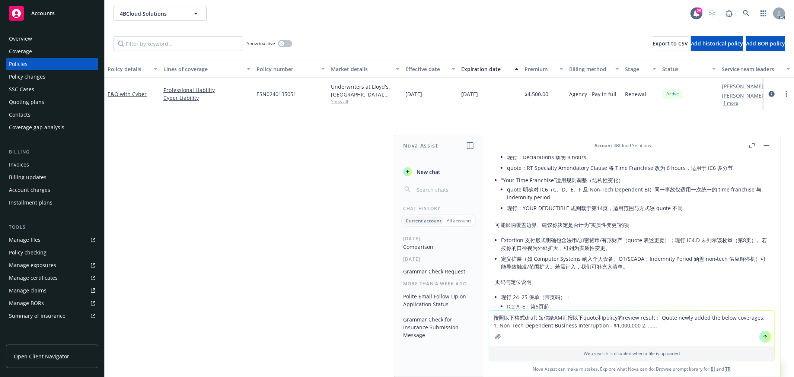
scroll to position [547, 0]
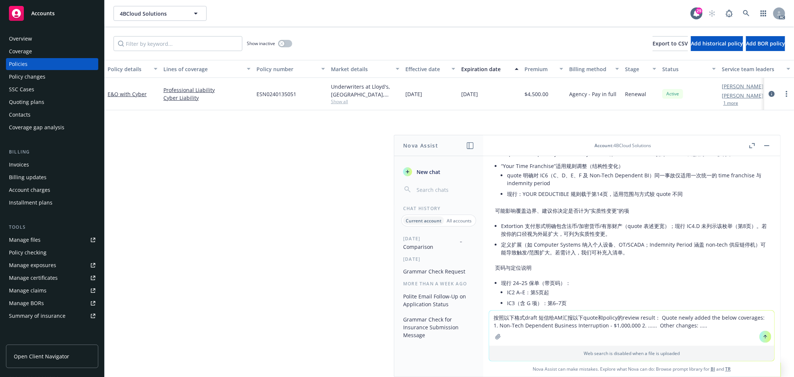
type textarea "按照以下格式draft 短信给AM汇报以下quote和policy的review result： Quote newly added the below co…"
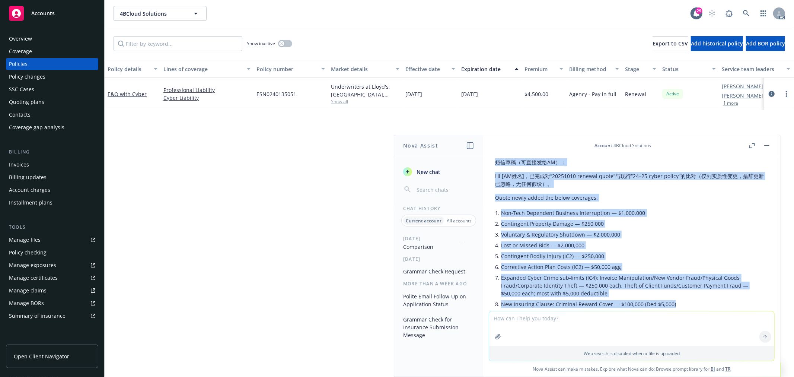
scroll to position [968, 0]
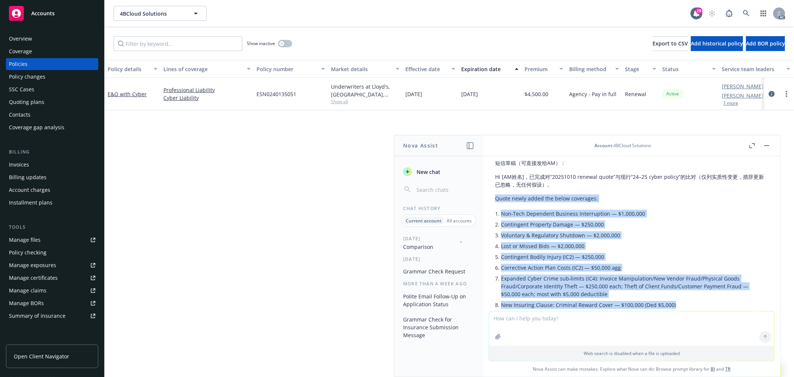
drag, startPoint x: 677, startPoint y: 267, endPoint x: 494, endPoint y: 194, distance: 196.9
click at [494, 194] on div "短信草稿（可直接发给AM）： Hi [AM姓名]，已完成对“20251010 renewal quote”与现行“24–25 cyber policy”的比对…" at bounding box center [631, 283] width 285 height 255
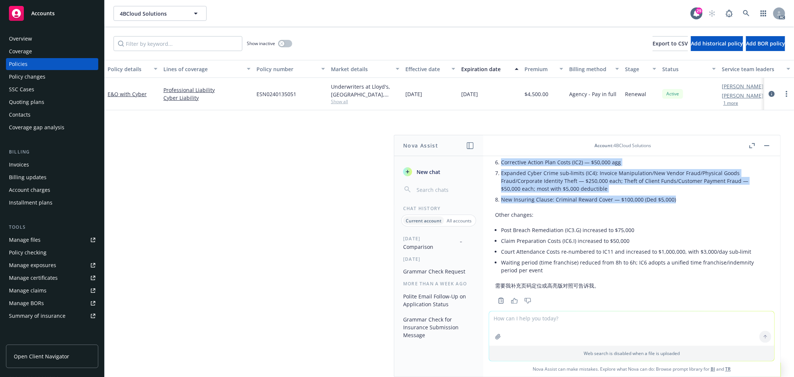
scroll to position [1085, 0]
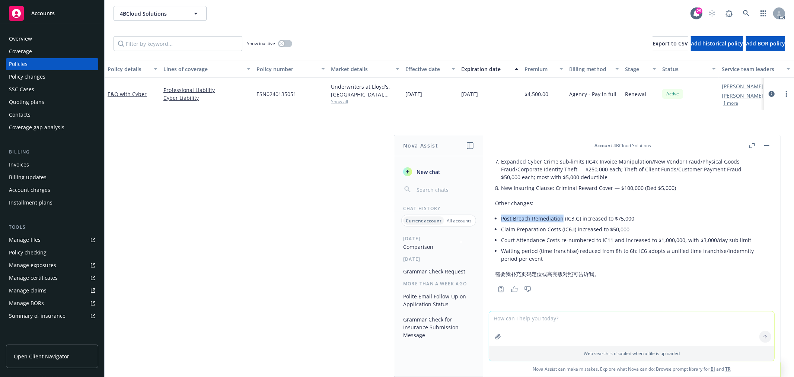
drag, startPoint x: 501, startPoint y: 217, endPoint x: 561, endPoint y: 217, distance: 59.6
click at [561, 217] on li "Post Breach Remediation (IC3.G) increased to $75,000" at bounding box center [634, 218] width 267 height 11
drag, startPoint x: 512, startPoint y: 225, endPoint x: 508, endPoint y: 226, distance: 4.5
click at [512, 225] on li "Claim Preparation Costs (IC6.I) increased to $50,000" at bounding box center [634, 229] width 267 height 11
drag, startPoint x: 500, startPoint y: 226, endPoint x: 560, endPoint y: 229, distance: 59.7
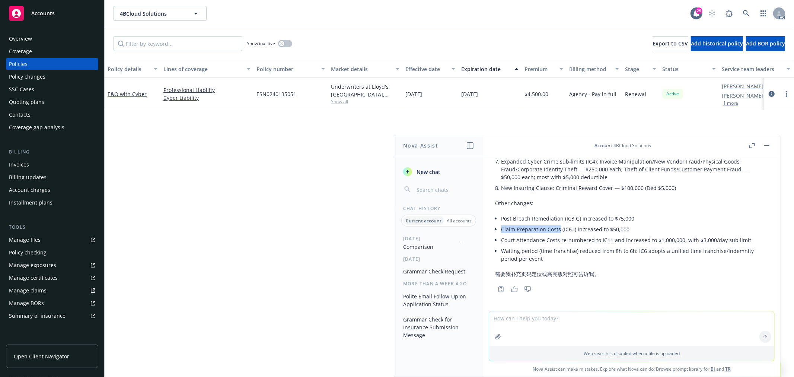
click at [560, 229] on div "短信草稿（可直接发给AM）： Hi [AM姓名]，已完成对“20251010 renewal quote”与现行“24–25 cyber policy”的比对…" at bounding box center [631, 160] width 273 height 242
drag, startPoint x: 502, startPoint y: 238, endPoint x: 560, endPoint y: 239, distance: 58.1
click at [560, 239] on li "Court Attendance Costs re-numbered to IC11 and increased to $1,000,000, with $3…" at bounding box center [634, 240] width 267 height 11
drag, startPoint x: 533, startPoint y: 201, endPoint x: 488, endPoint y: 202, distance: 44.3
click at [488, 202] on div "pdf 4BCloud Solutions 24-25 E&O Cyber Policy.pdf pdf 20251010 QUOTE 6141022.pdf…" at bounding box center [631, 233] width 297 height 155
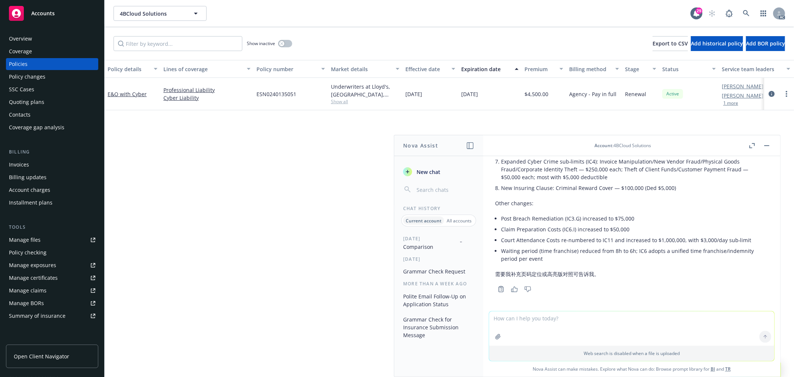
click at [557, 321] on textarea at bounding box center [631, 328] width 285 height 34
paste textarea "Other changes:"
type textarea "Other changes的内容加上increased from 。。。"
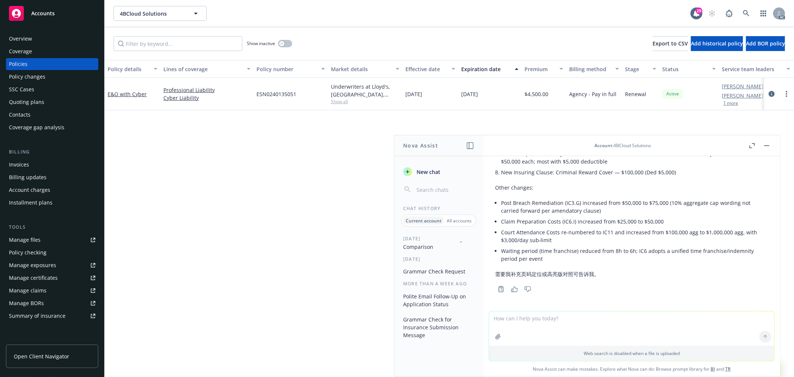
scroll to position [12, 0]
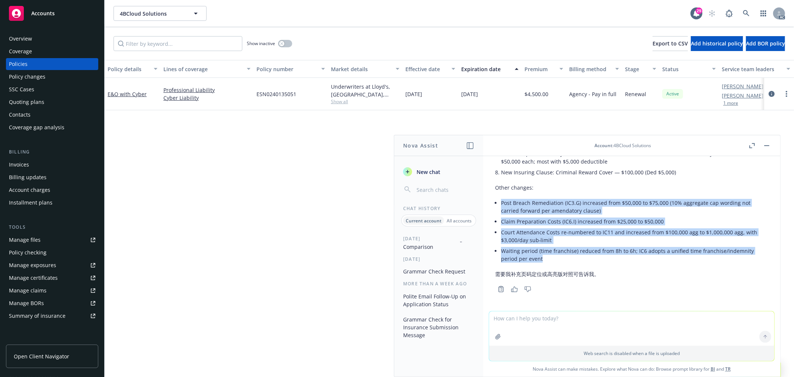
drag, startPoint x: 502, startPoint y: 200, endPoint x: 548, endPoint y: 255, distance: 71.6
click at [548, 255] on ul "Post Breach Remediation (IC3.G) increased from $50,000 to $75,000 (10% aggregat…" at bounding box center [634, 230] width 267 height 67
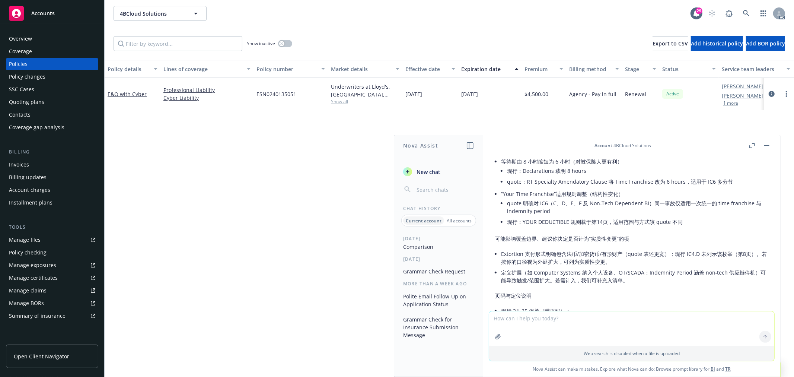
scroll to position [477, 0]
